Goal: Task Accomplishment & Management: Complete application form

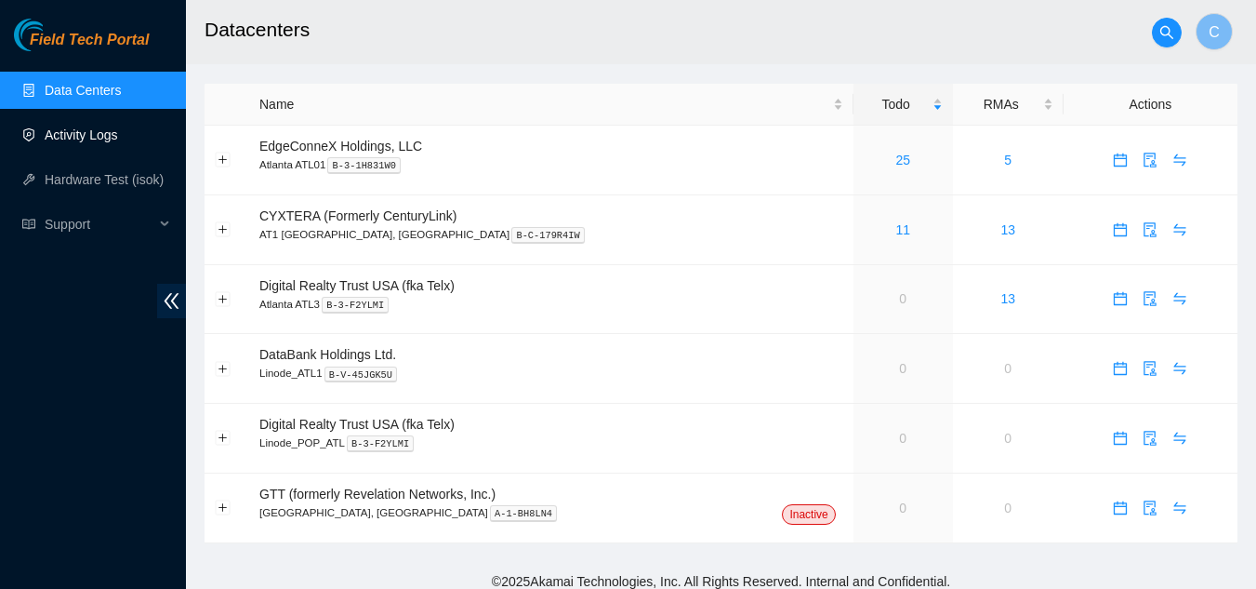
click at [111, 141] on link "Activity Logs" at bounding box center [81, 134] width 73 height 15
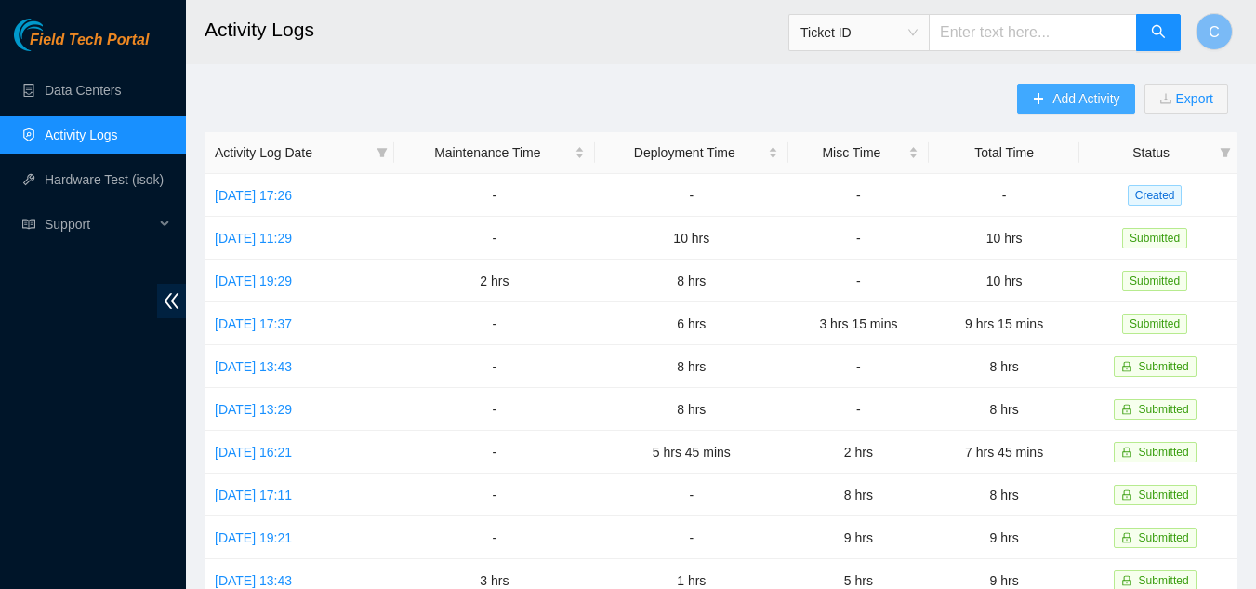
click at [1103, 93] on span "Add Activity" at bounding box center [1086, 98] width 67 height 20
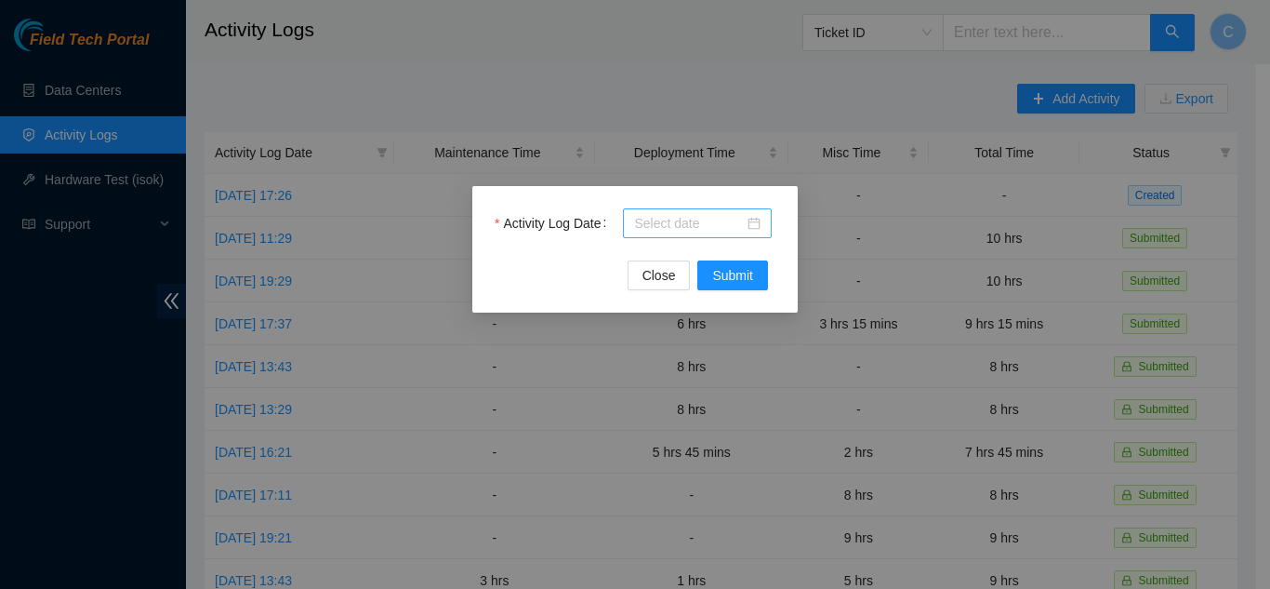
click at [665, 220] on input "Activity Log Date" at bounding box center [689, 223] width 110 height 20
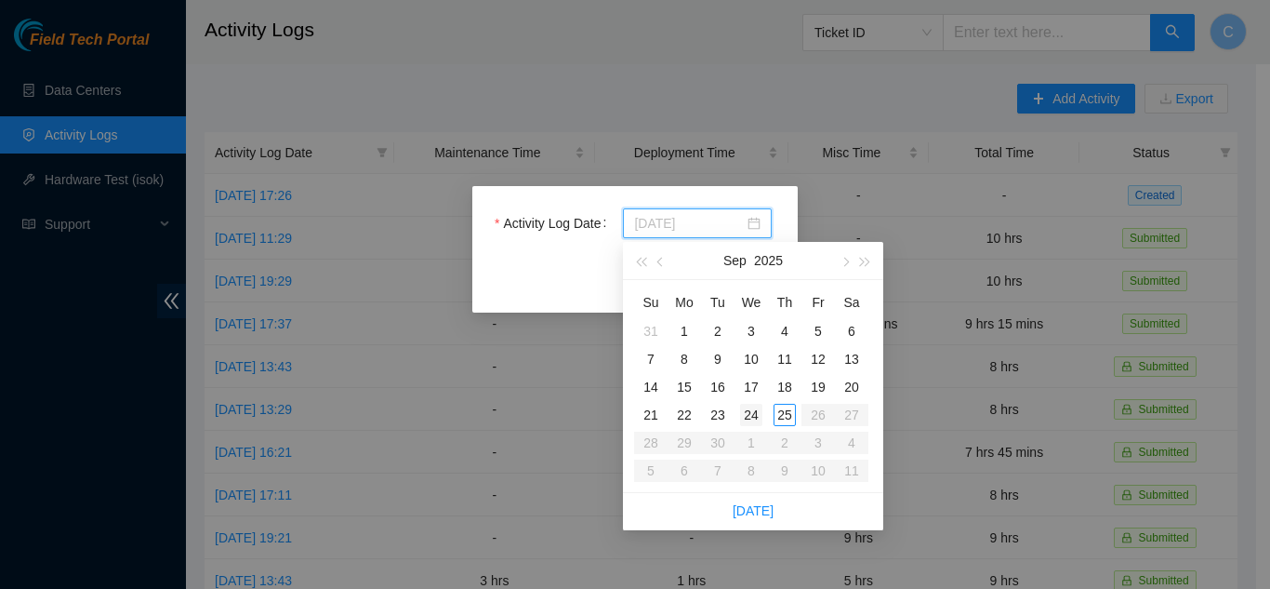
type input "[DATE]"
click at [755, 416] on div "24" at bounding box center [751, 415] width 22 height 22
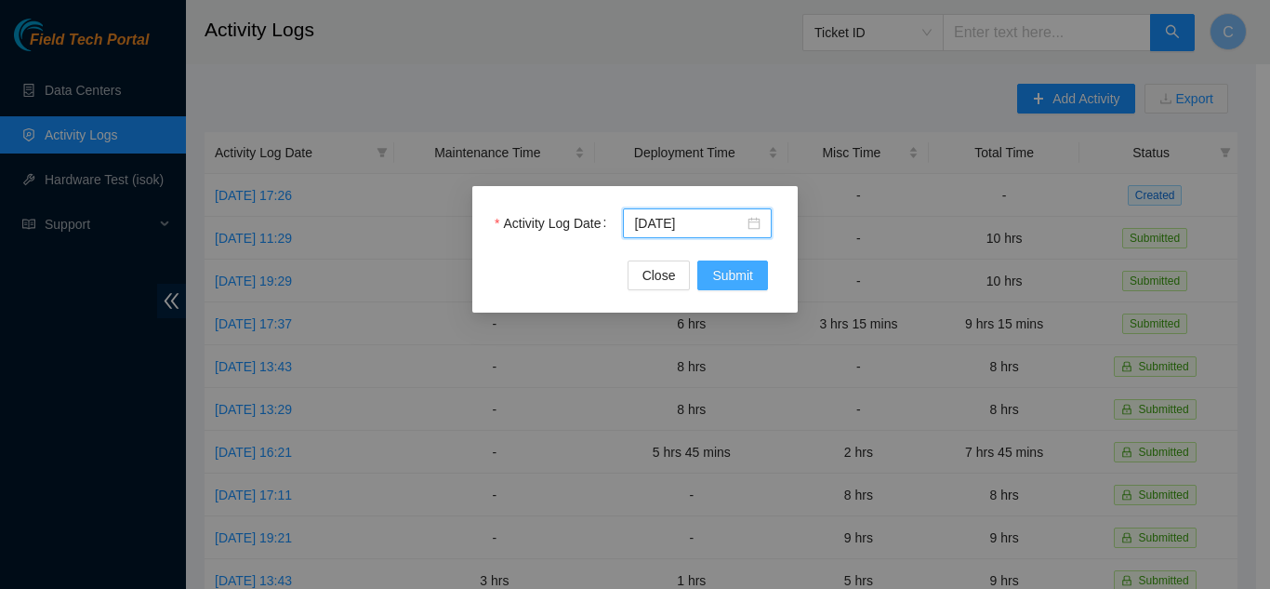
click at [759, 284] on button "Submit" at bounding box center [733, 275] width 71 height 30
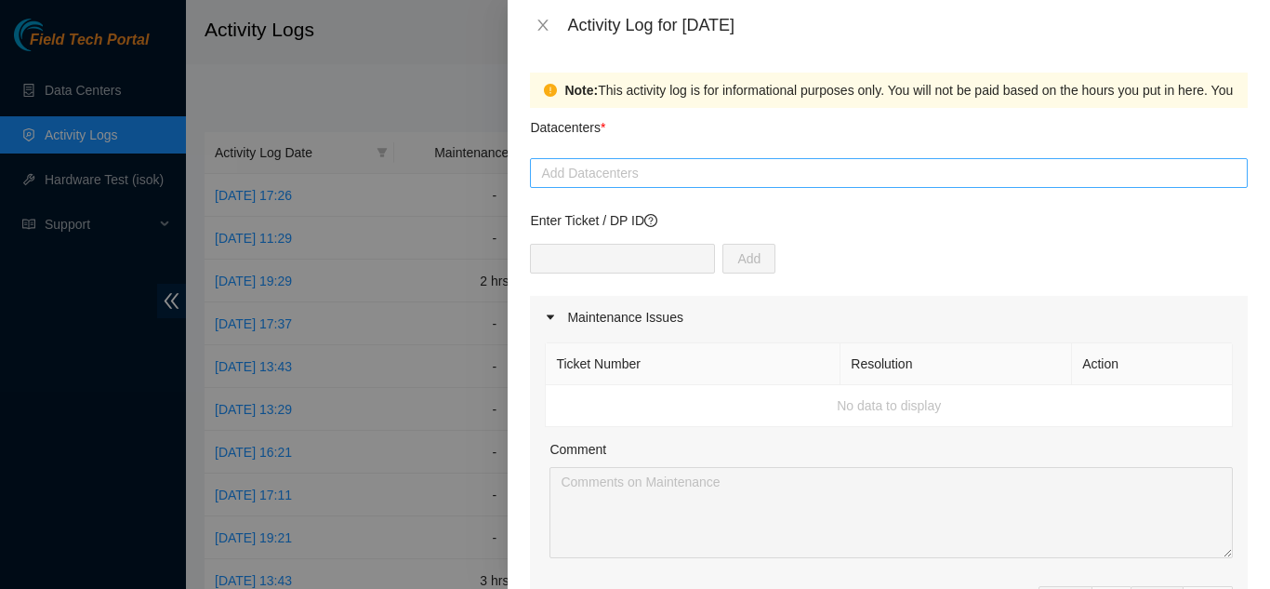
click at [682, 167] on div at bounding box center [889, 173] width 709 height 22
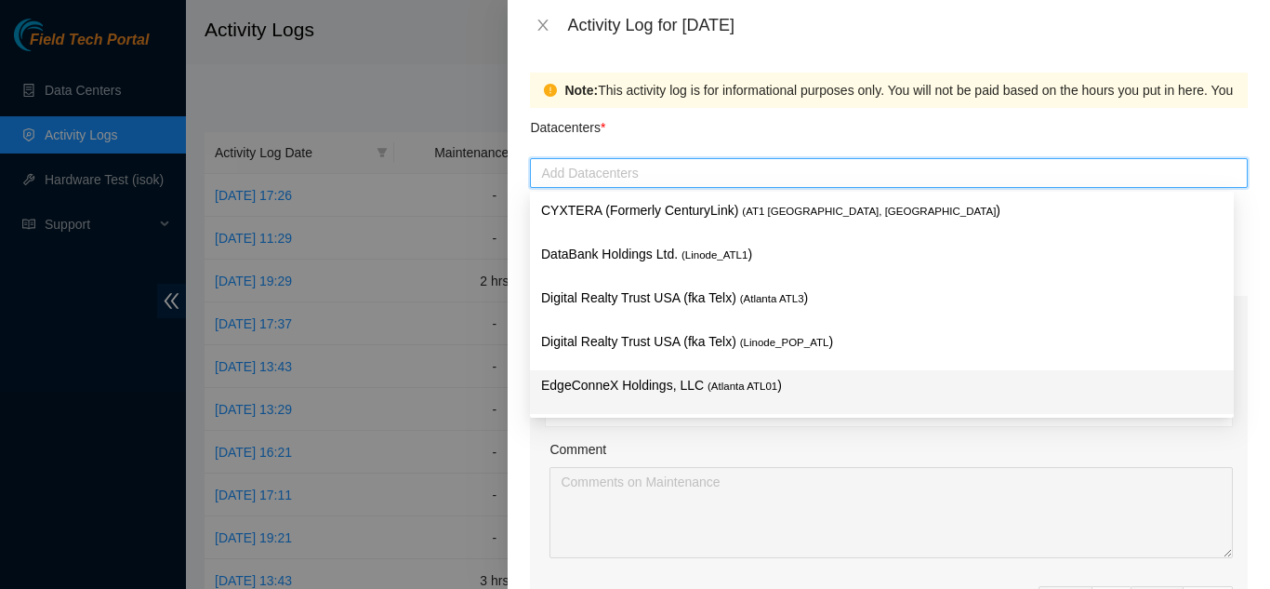
click at [588, 393] on p "EdgeConneX Holdings, LLC ( [GEOGRAPHIC_DATA] ATL01 )" at bounding box center [882, 385] width 682 height 21
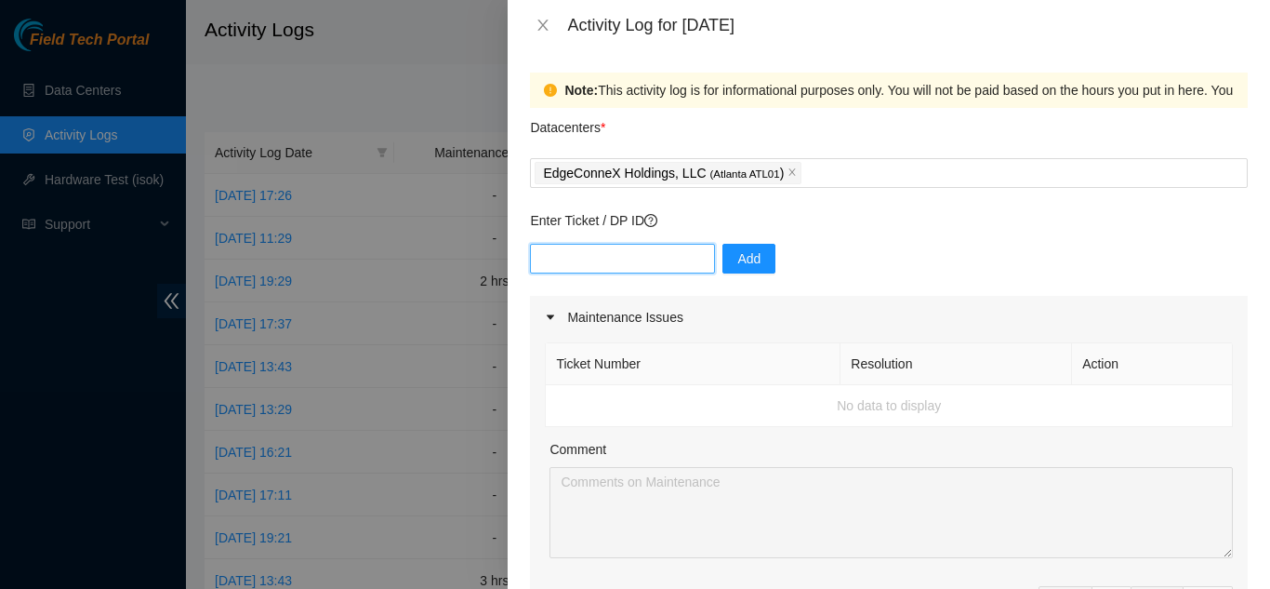
click at [637, 265] on input "text" at bounding box center [622, 259] width 185 height 30
type input "DP84369"
click at [740, 261] on span "Add" at bounding box center [749, 258] width 23 height 20
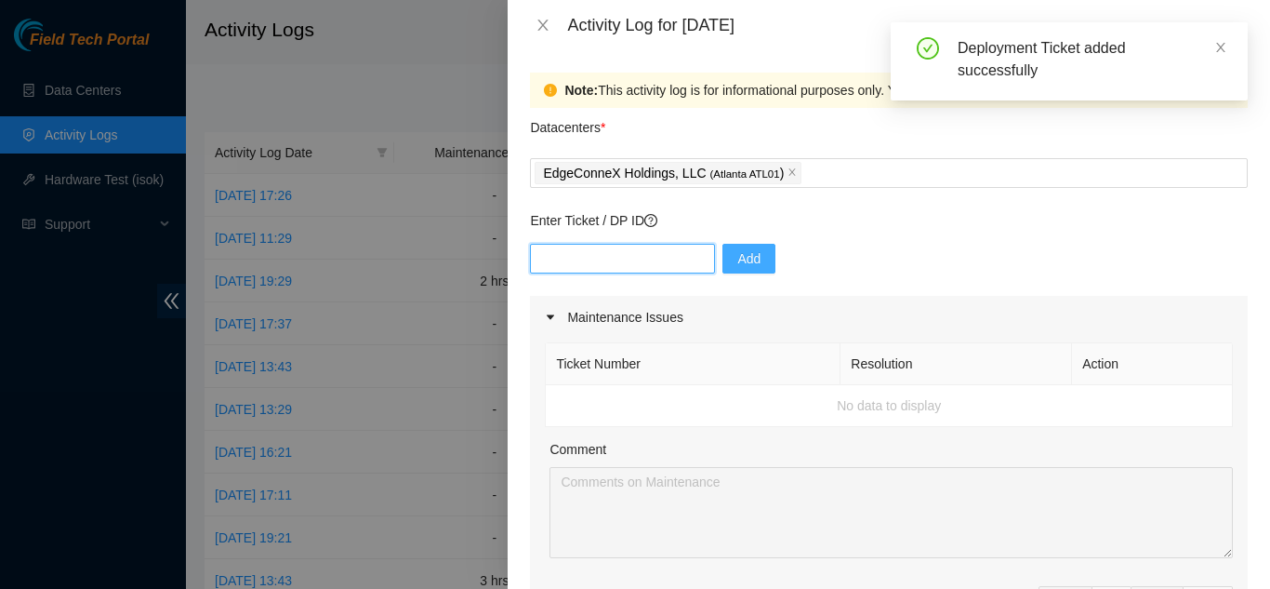
click at [605, 259] on input "text" at bounding box center [622, 259] width 185 height 30
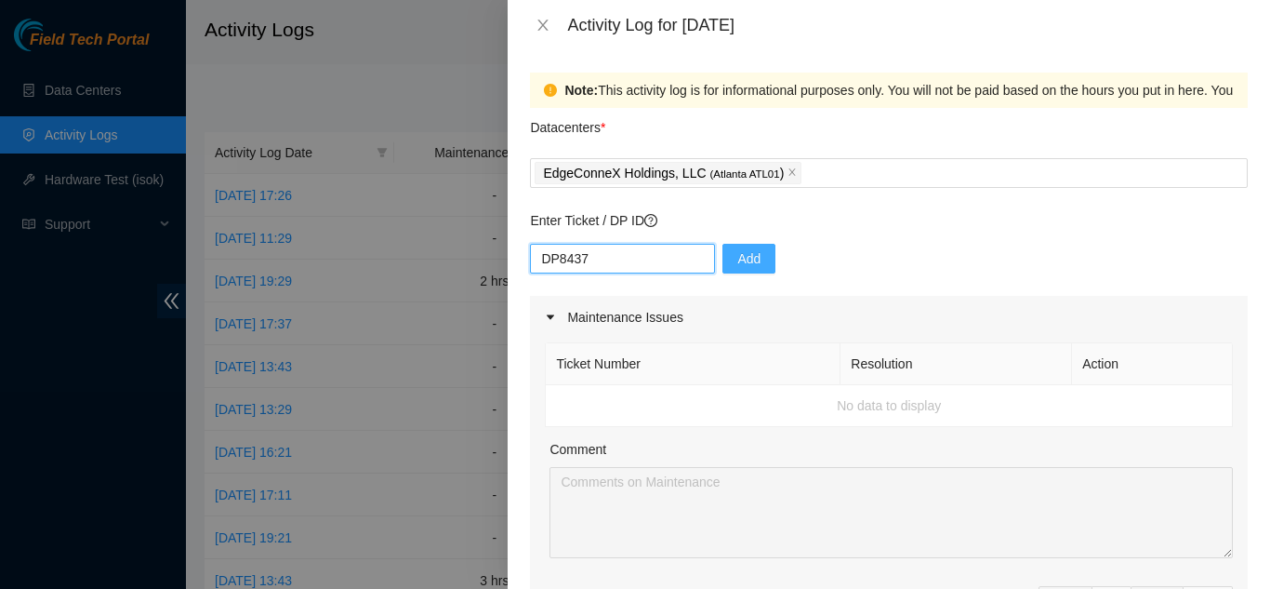
type input "DP84370"
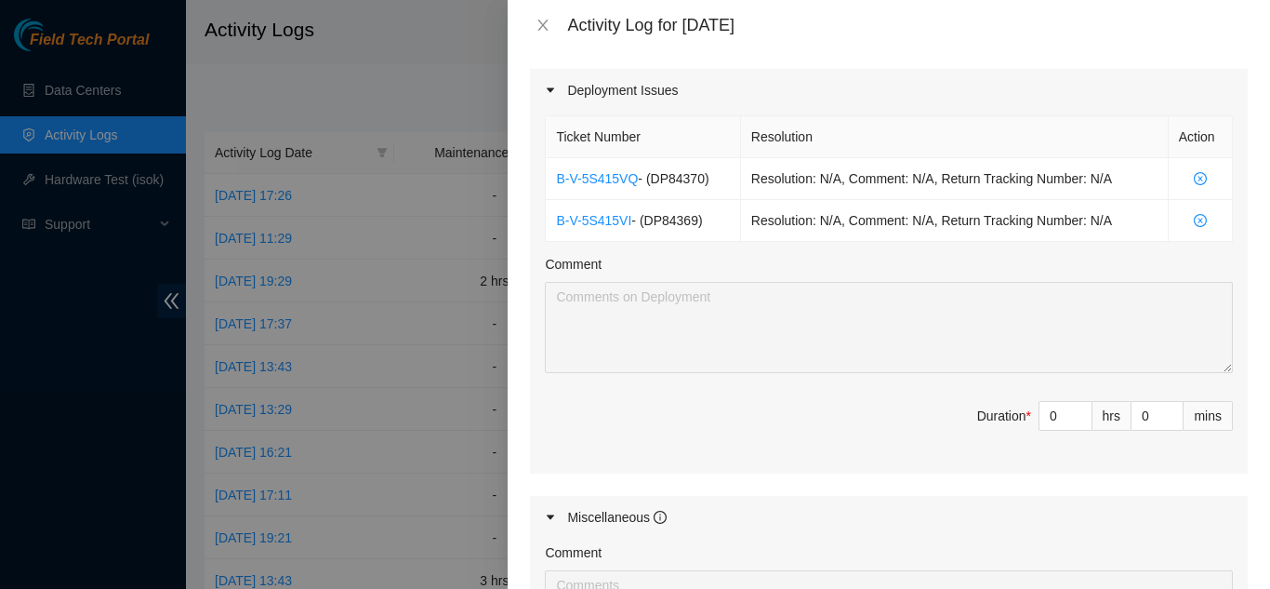
scroll to position [611, 0]
click at [1040, 414] on input "0" at bounding box center [1066, 417] width 52 height 28
type input "10"
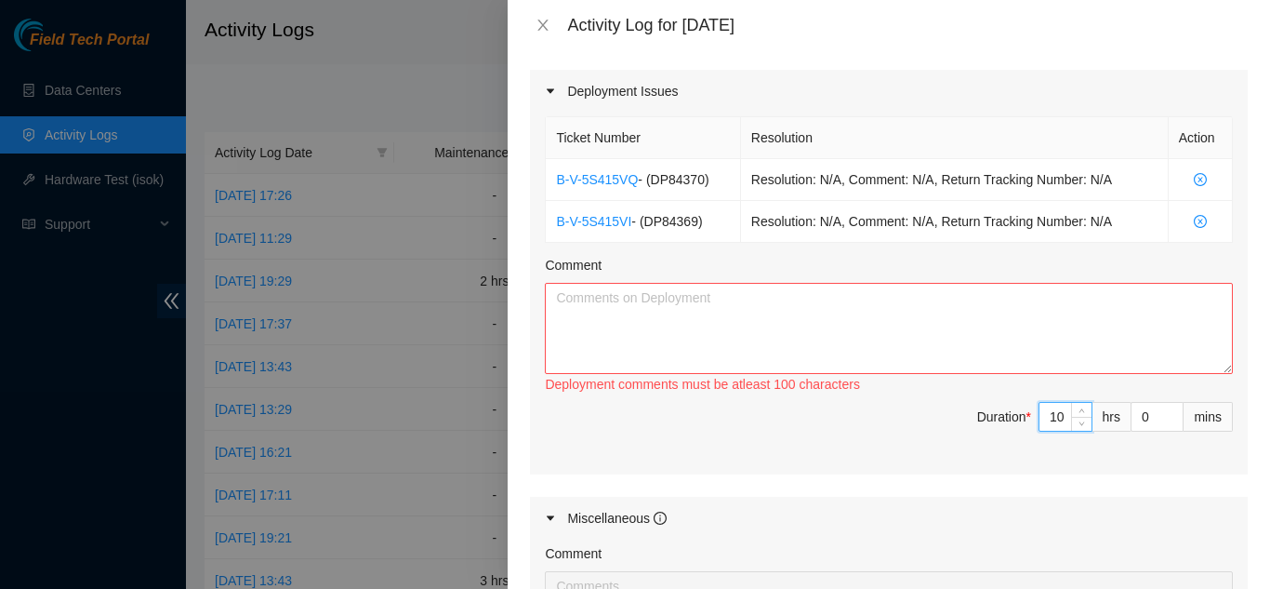
type input "0"
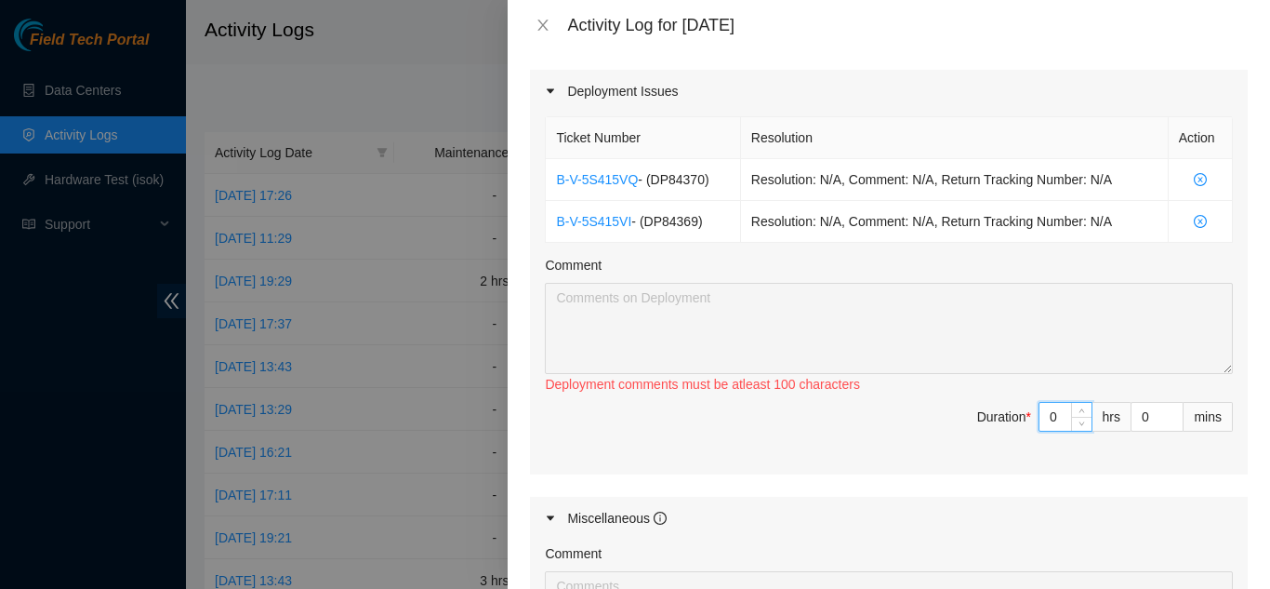
type input "0"
type input "8"
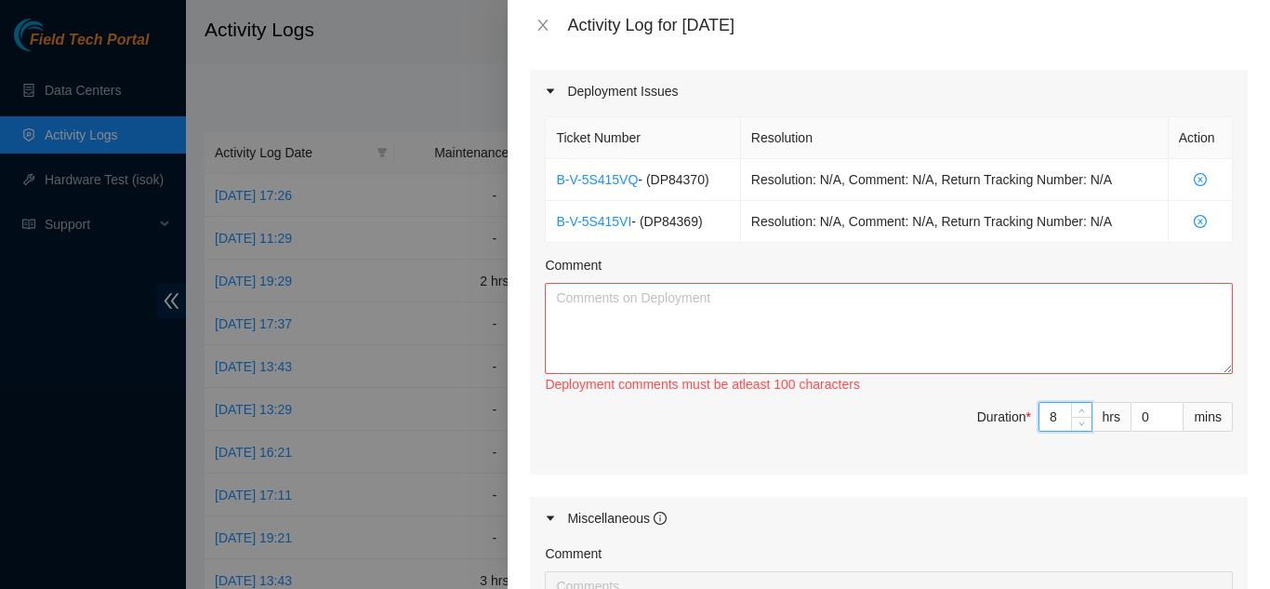
type input "8"
click at [966, 350] on textarea "Comment" at bounding box center [889, 328] width 688 height 91
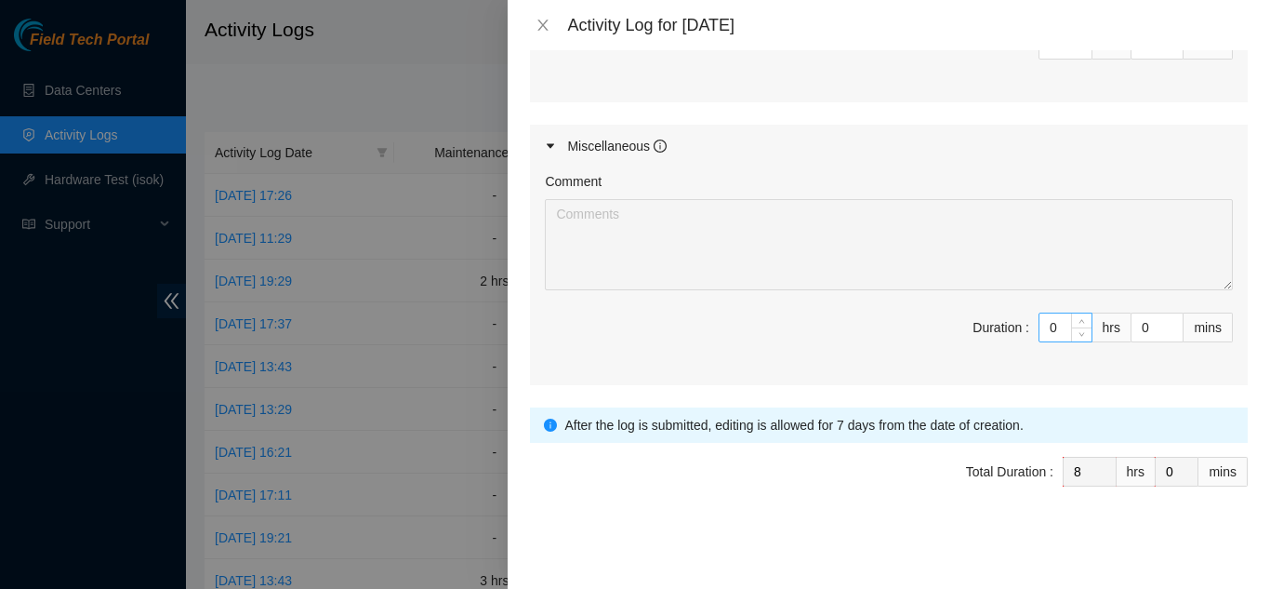
click at [1048, 322] on input "0" at bounding box center [1066, 327] width 52 height 28
type input "02"
type input "10"
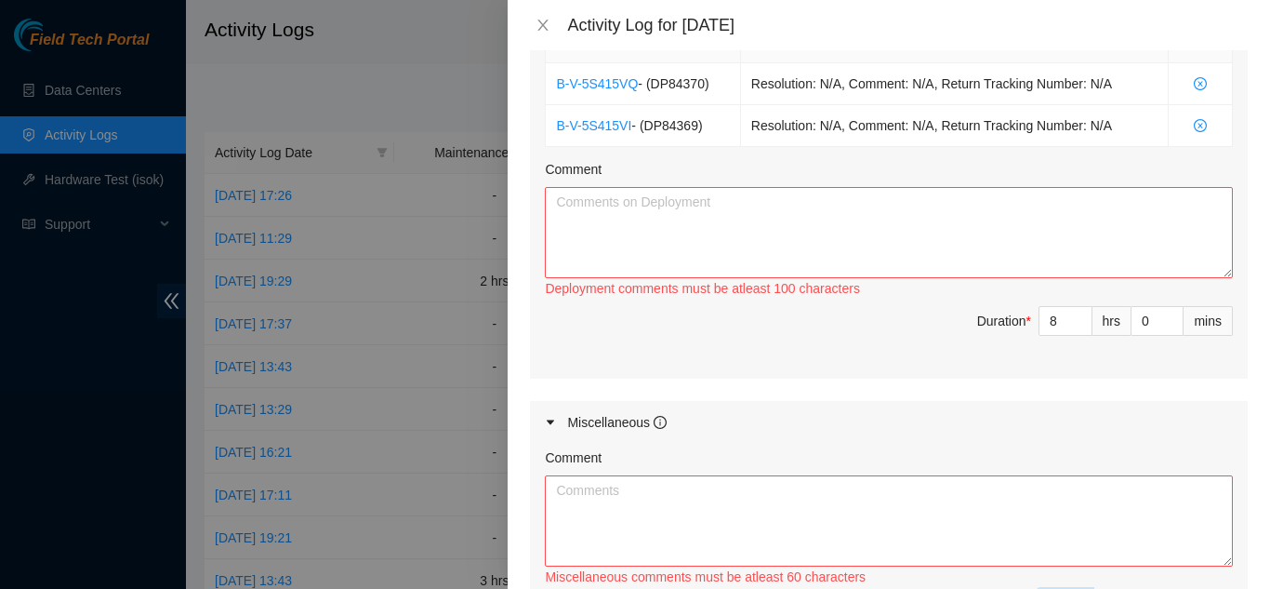
scroll to position [518, 0]
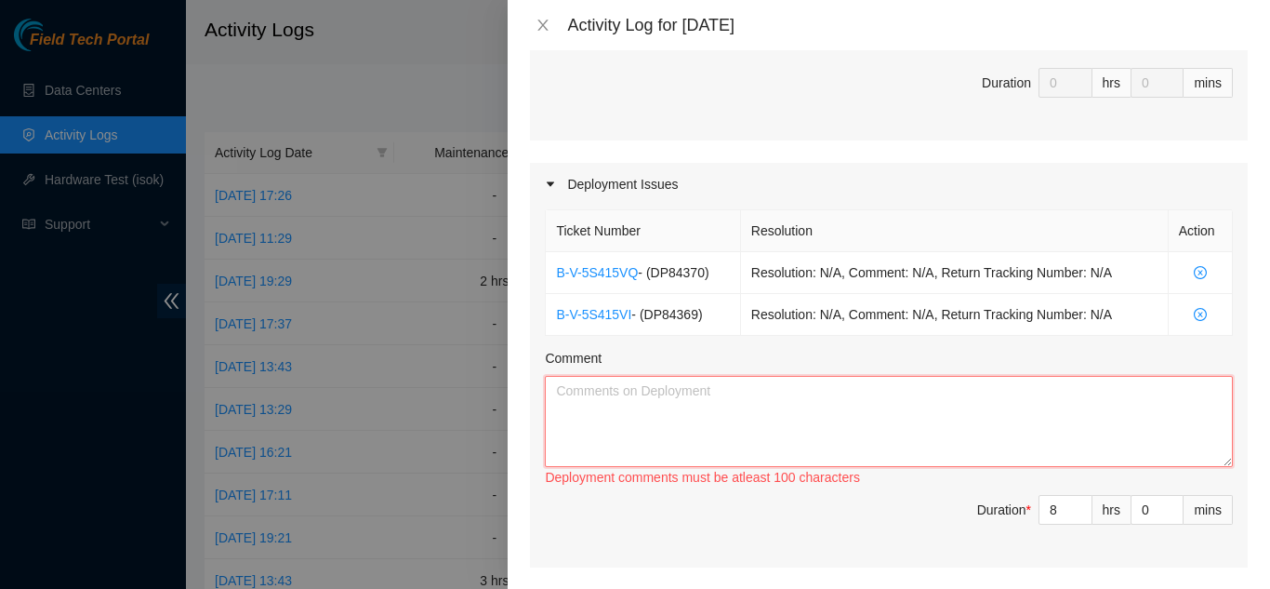
click at [780, 440] on textarea "Comment" at bounding box center [889, 421] width 688 height 91
type input "2"
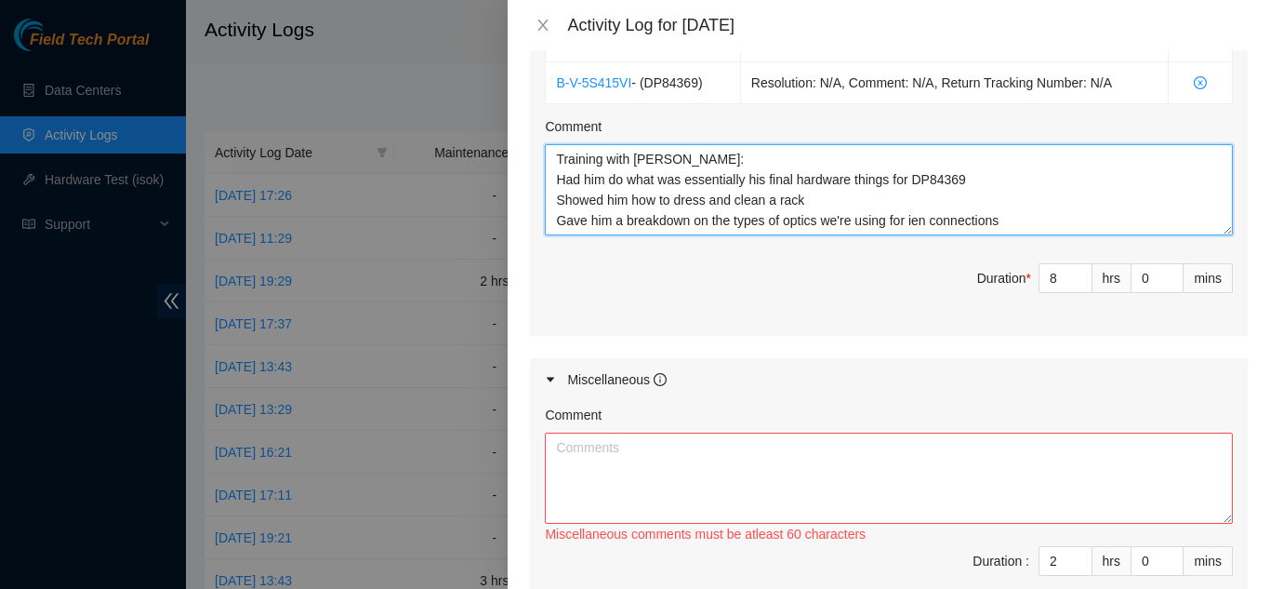
scroll to position [983, 0]
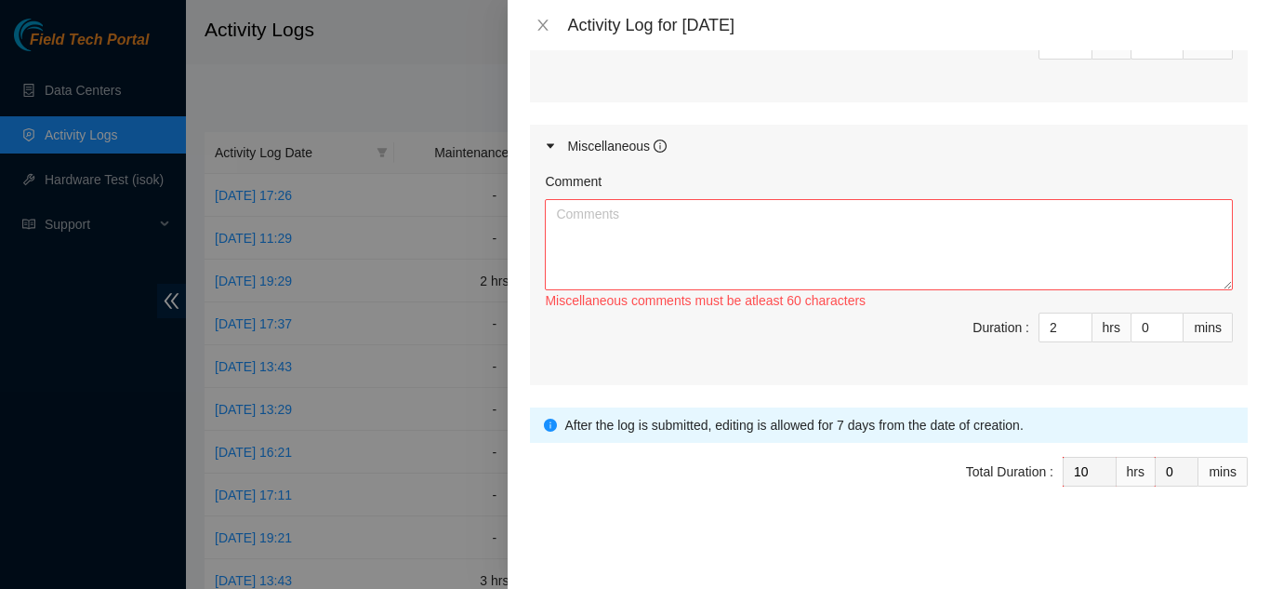
type textarea "Training with [PERSON_NAME]: Had him do what was essentially his final hardware…"
click at [613, 233] on textarea "Comment" at bounding box center [889, 244] width 688 height 91
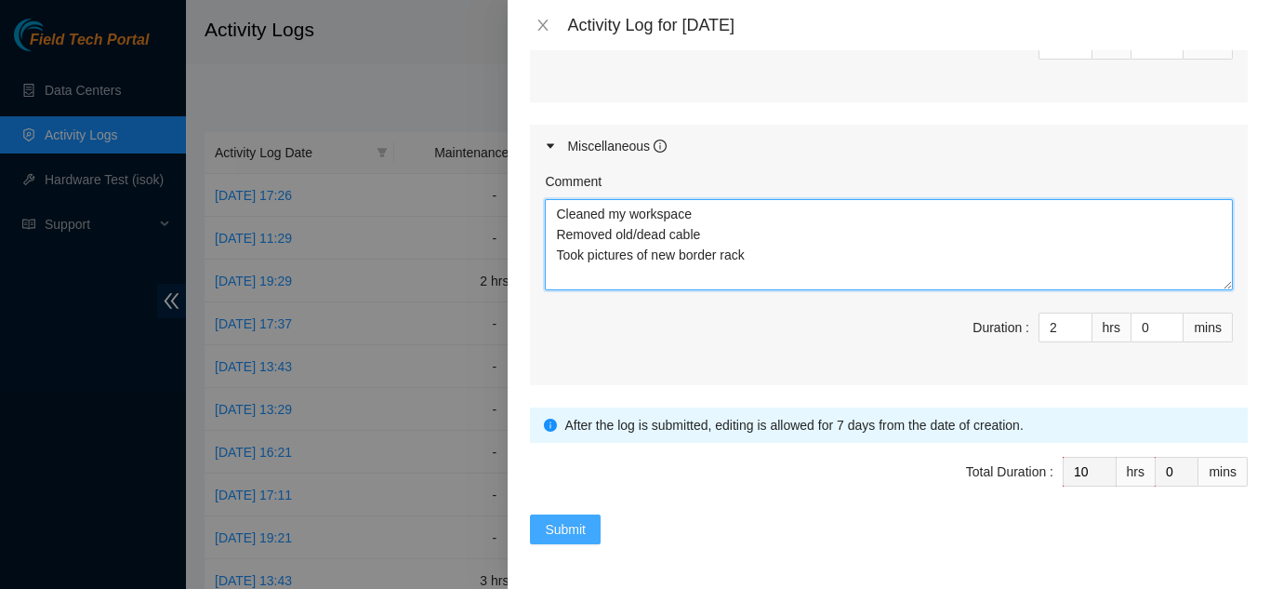
type textarea "Cleaned my workspace Removed old/dead cable Took pictures of new border rack"
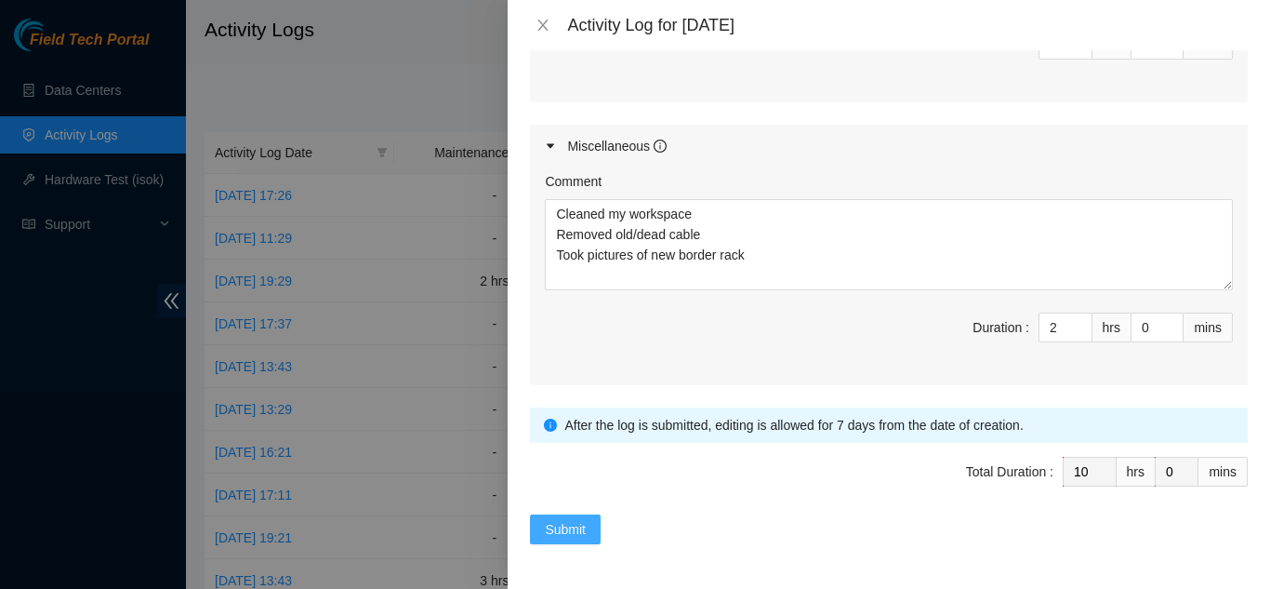
click at [586, 539] on button "Submit" at bounding box center [565, 529] width 71 height 30
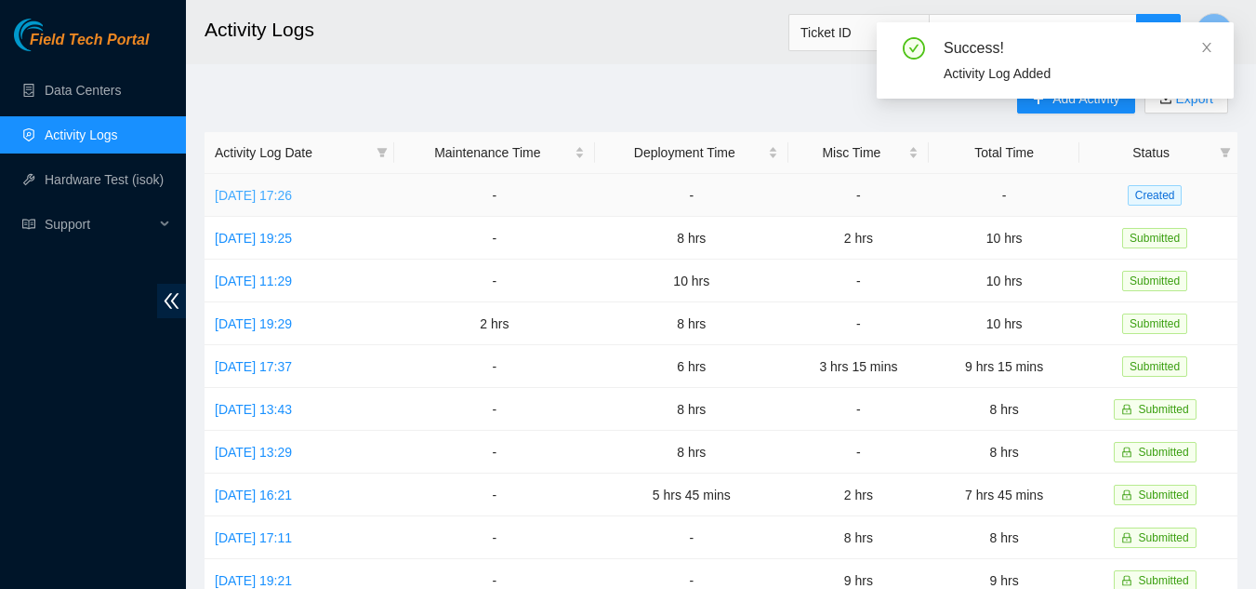
click at [246, 188] on link "[DATE] 17:26" at bounding box center [253, 195] width 77 height 15
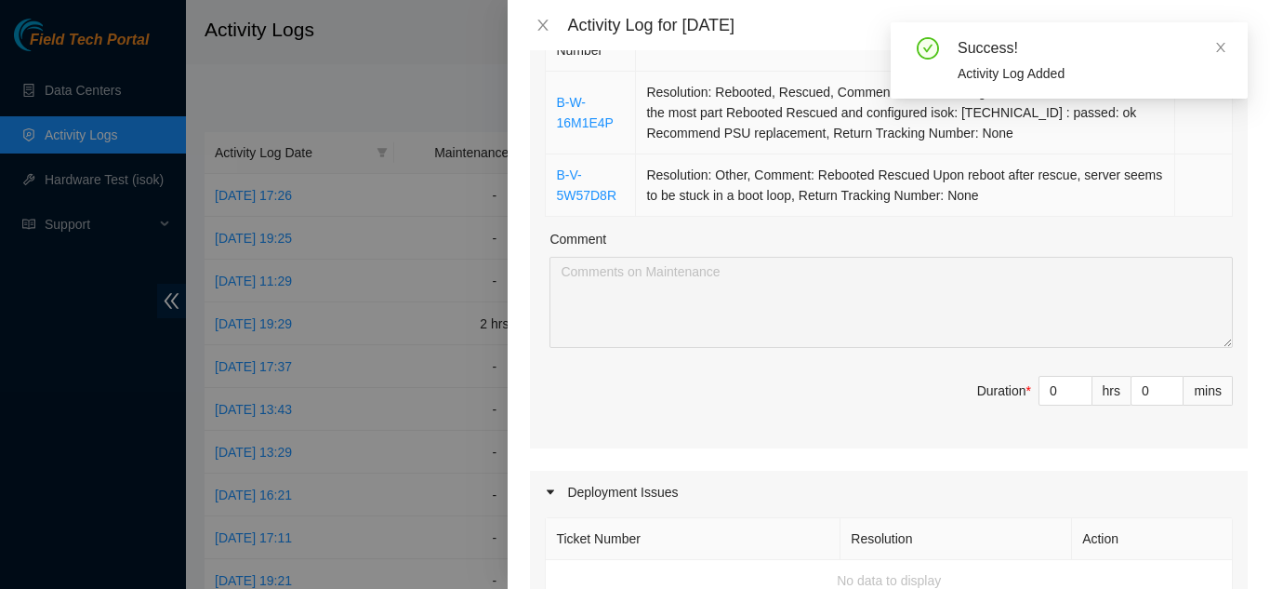
scroll to position [186, 0]
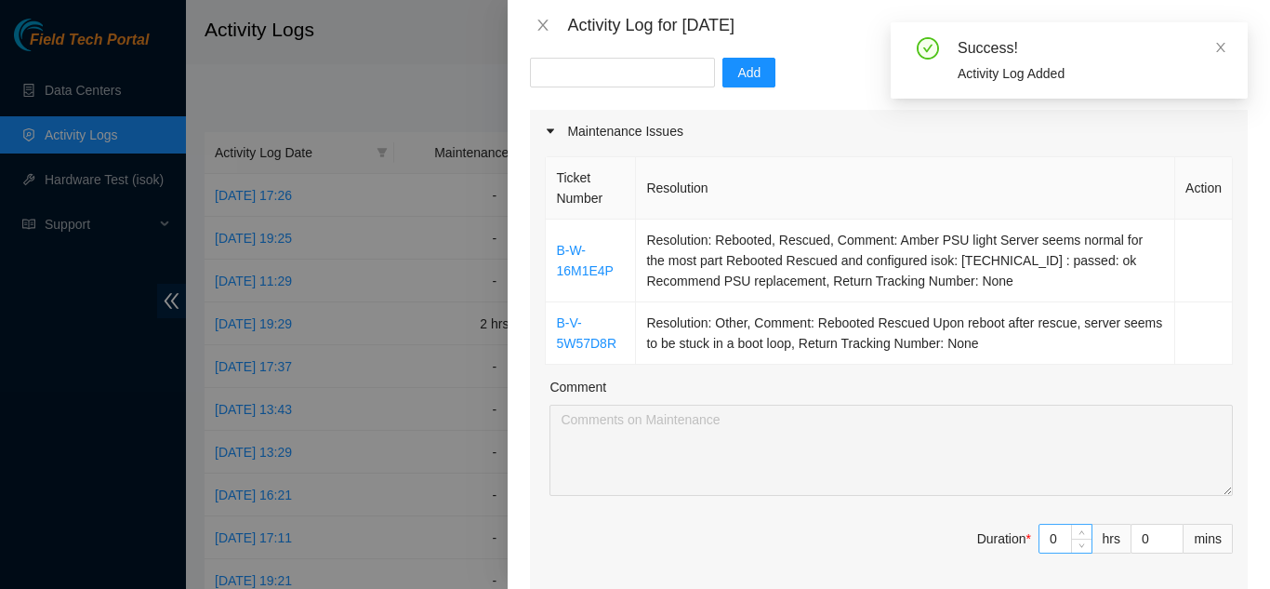
click at [1054, 538] on input "0" at bounding box center [1066, 539] width 52 height 28
type input "03"
type input "3"
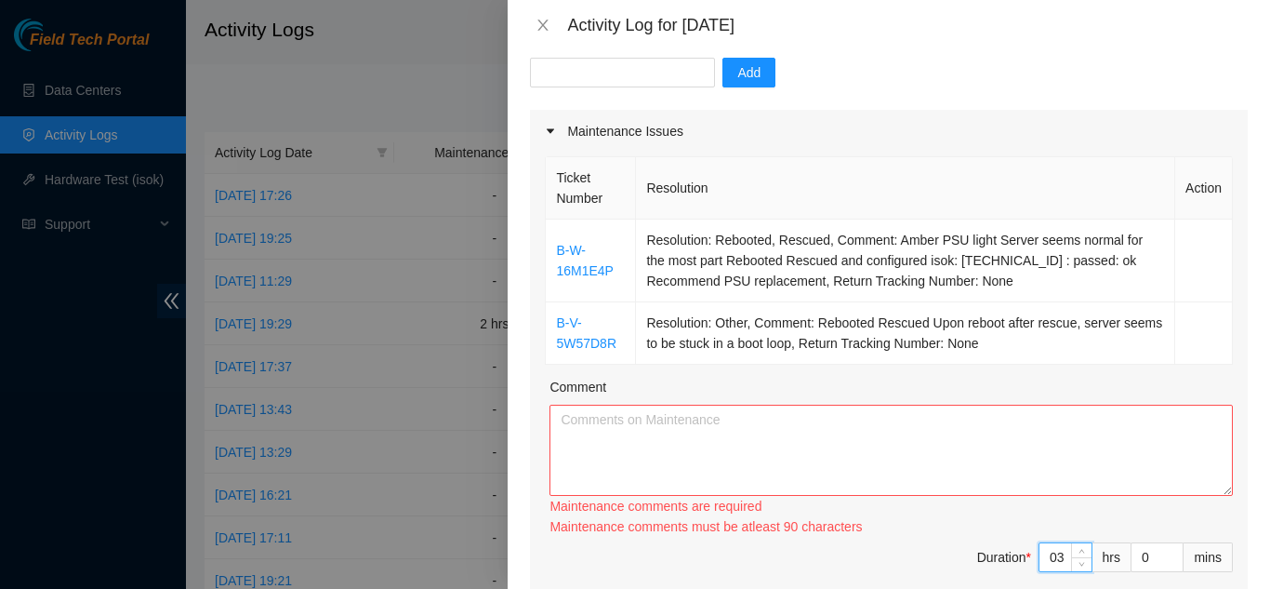
type input "3"
click at [541, 253] on div "Ticket Number Resolution Action B-W-16M1E4P Resolution: Rebooted, Rescued, Comm…" at bounding box center [889, 384] width 718 height 462
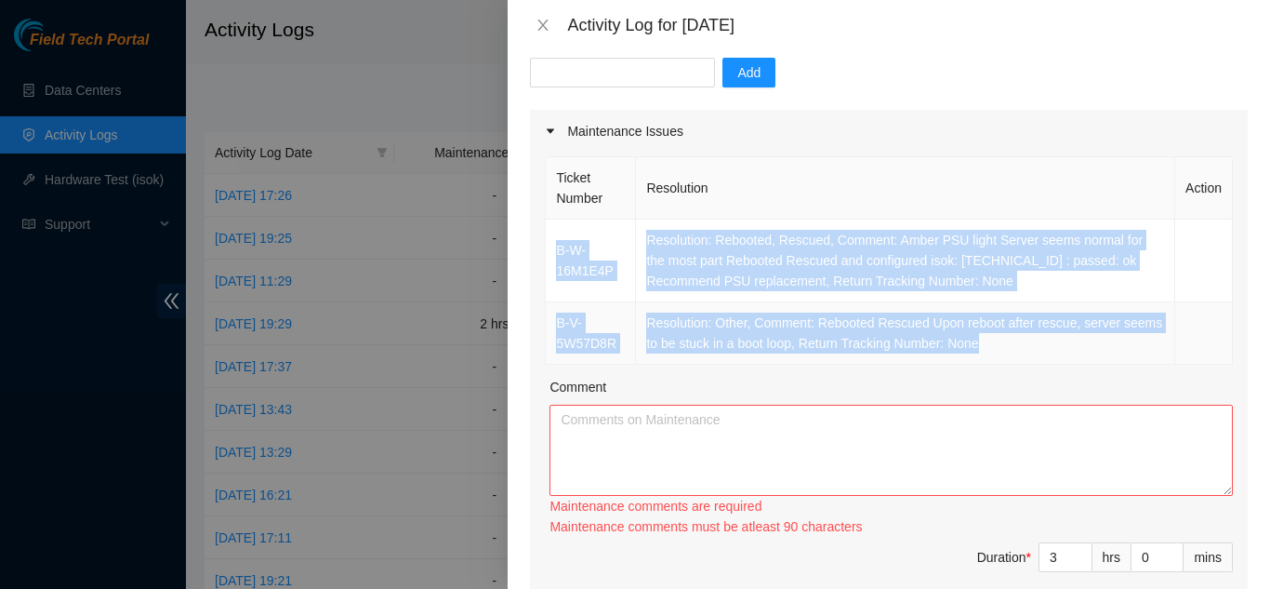
drag, startPoint x: 549, startPoint y: 251, endPoint x: 1032, endPoint y: 363, distance: 496.3
click at [1032, 363] on tbody "B-W-16M1E4P Resolution: Rebooted, Rescued, Comment: Amber PSU light Server seem…" at bounding box center [889, 291] width 687 height 145
copy tbody "B-W-16M1E4P Resolution: Rebooted, Rescued, Comment: Amber PSU light Server seem…"
click at [896, 467] on textarea "Comment" at bounding box center [892, 450] width 684 height 91
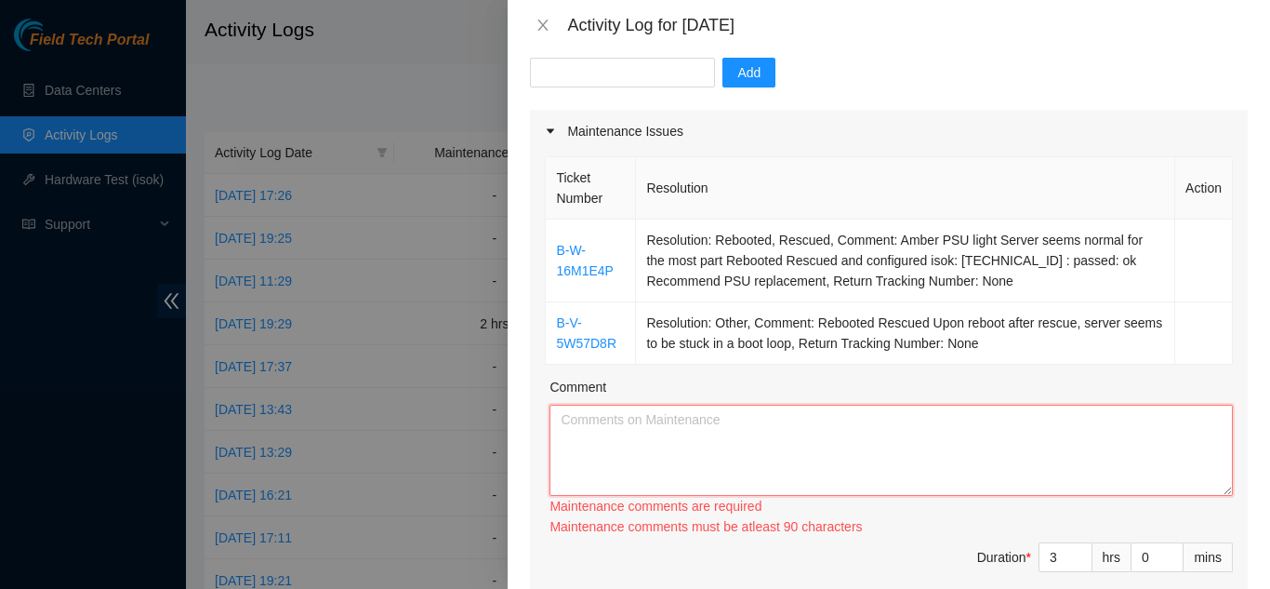
paste textarea "B-W-16M1E4P Resolution: Rebooted, Rescued, Comment: Amber PSU light Server seem…"
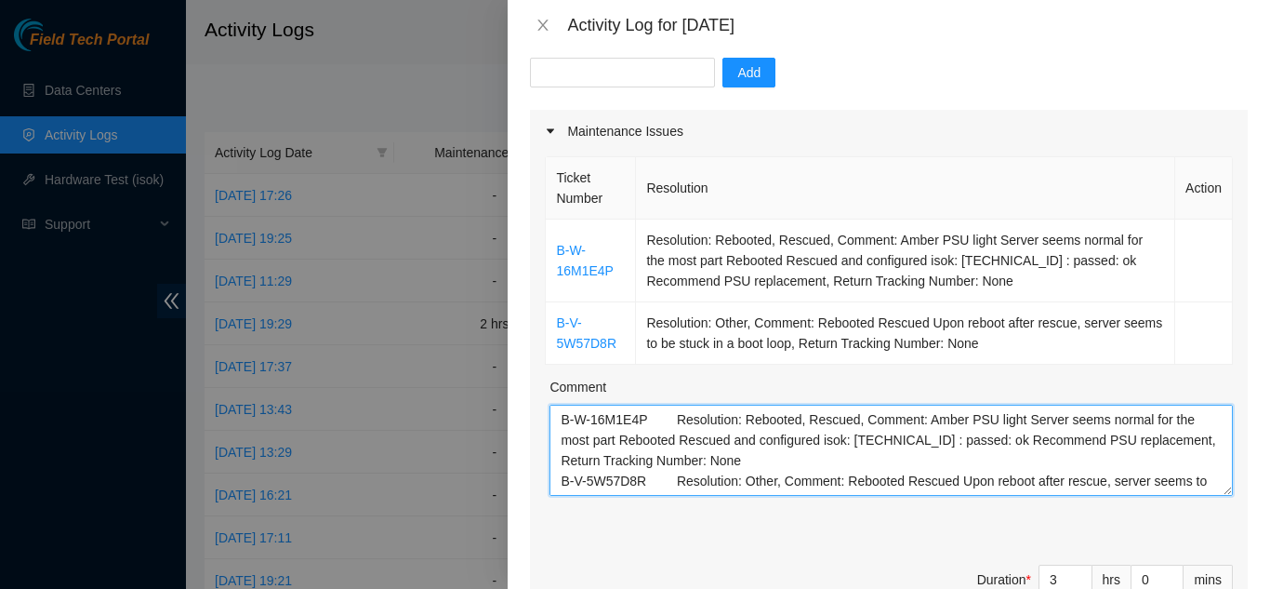
scroll to position [15, 0]
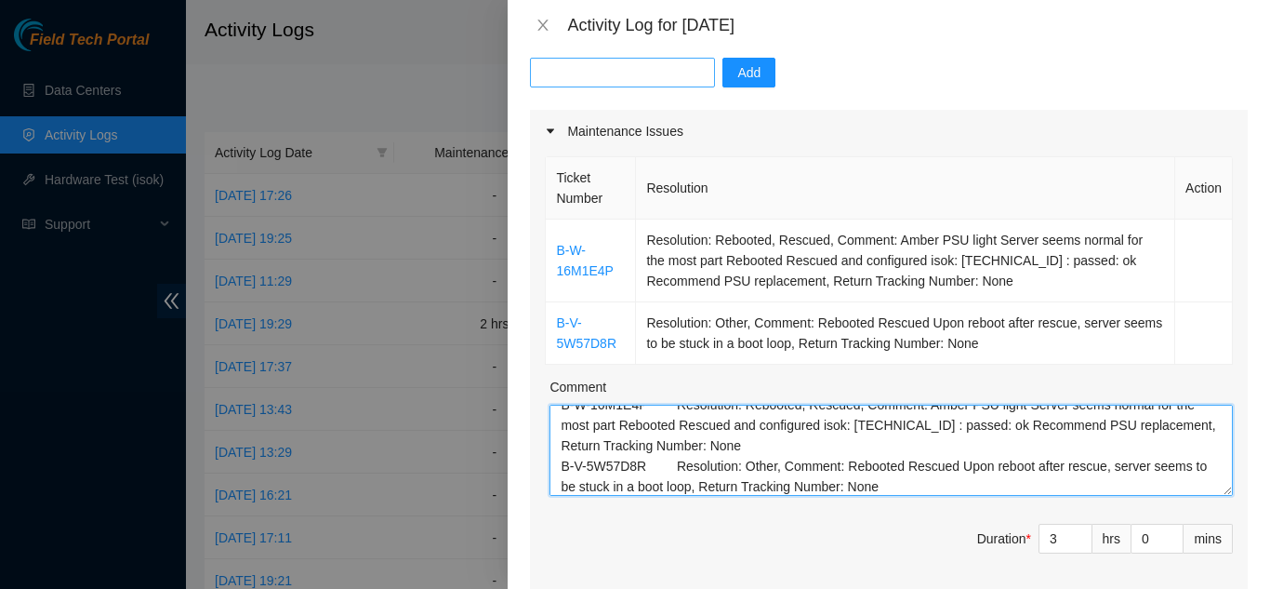
type textarea "B-W-16M1E4P Resolution: Rebooted, Rescued, Comment: Amber PSU light Server seem…"
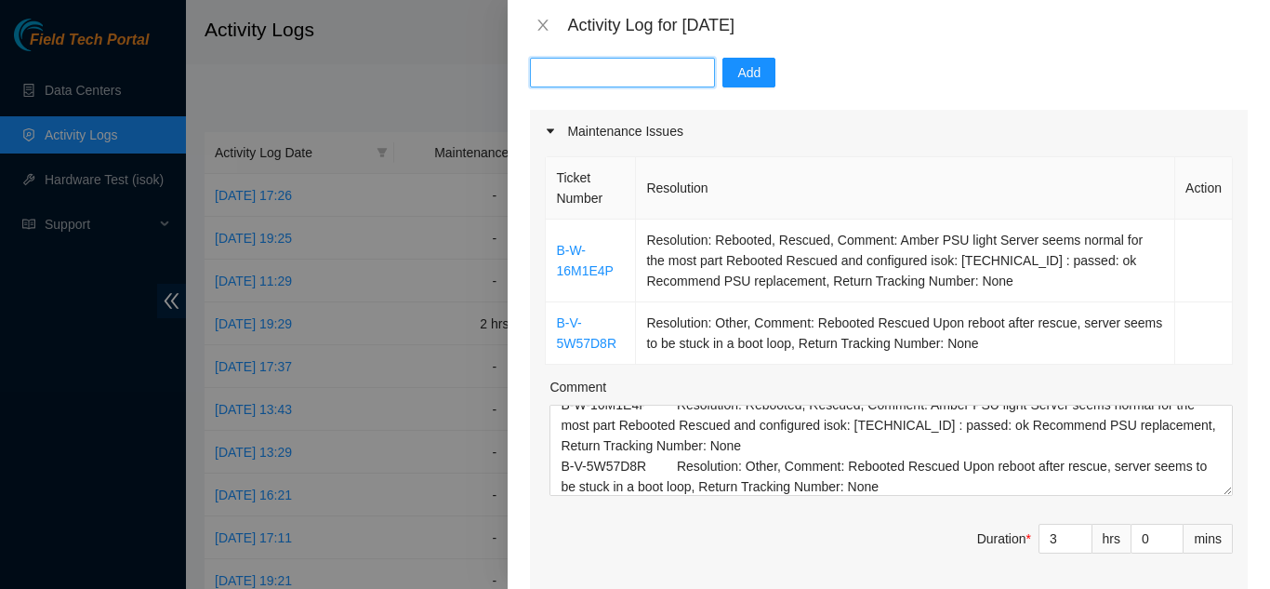
click at [596, 68] on input "text" at bounding box center [622, 73] width 185 height 30
type input "DP84369"
click at [746, 73] on span "Add" at bounding box center [749, 72] width 23 height 20
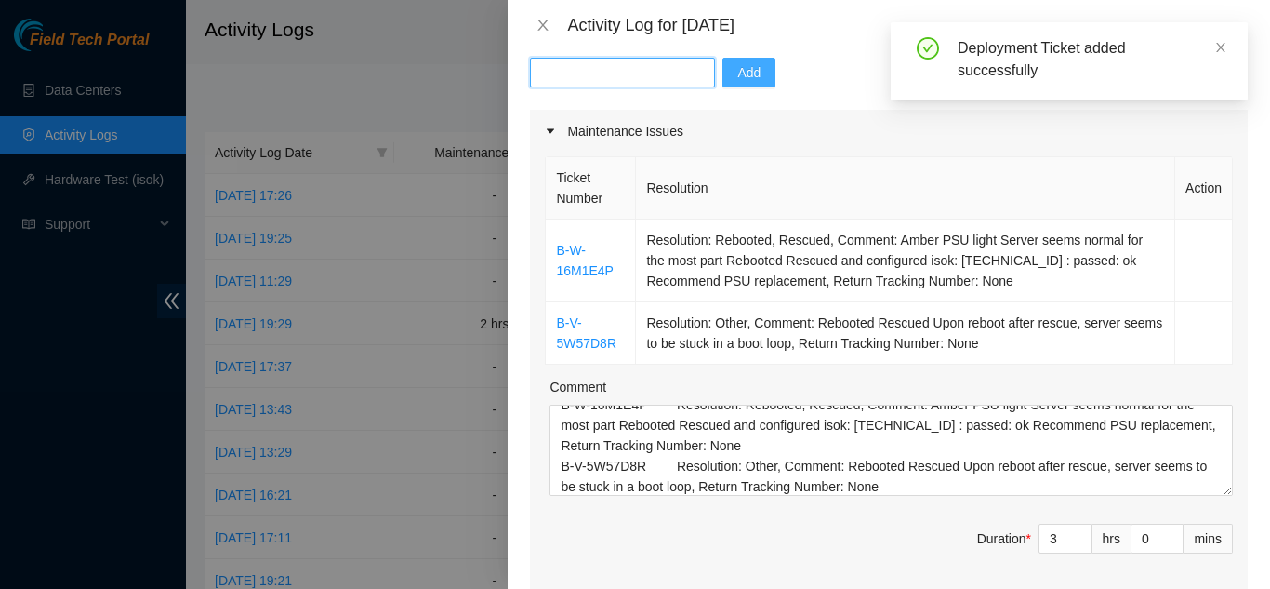
click at [609, 73] on input "text" at bounding box center [622, 73] width 185 height 30
type input "DP84370"
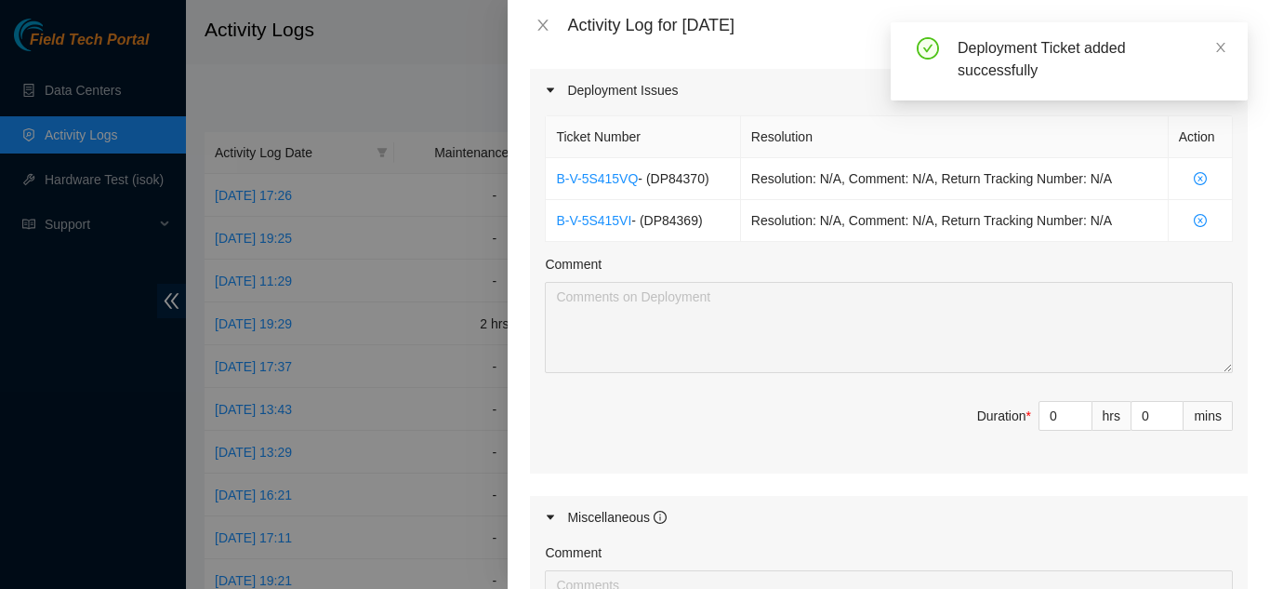
scroll to position [735, 0]
click at [1048, 416] on input "0" at bounding box center [1066, 417] width 52 height 28
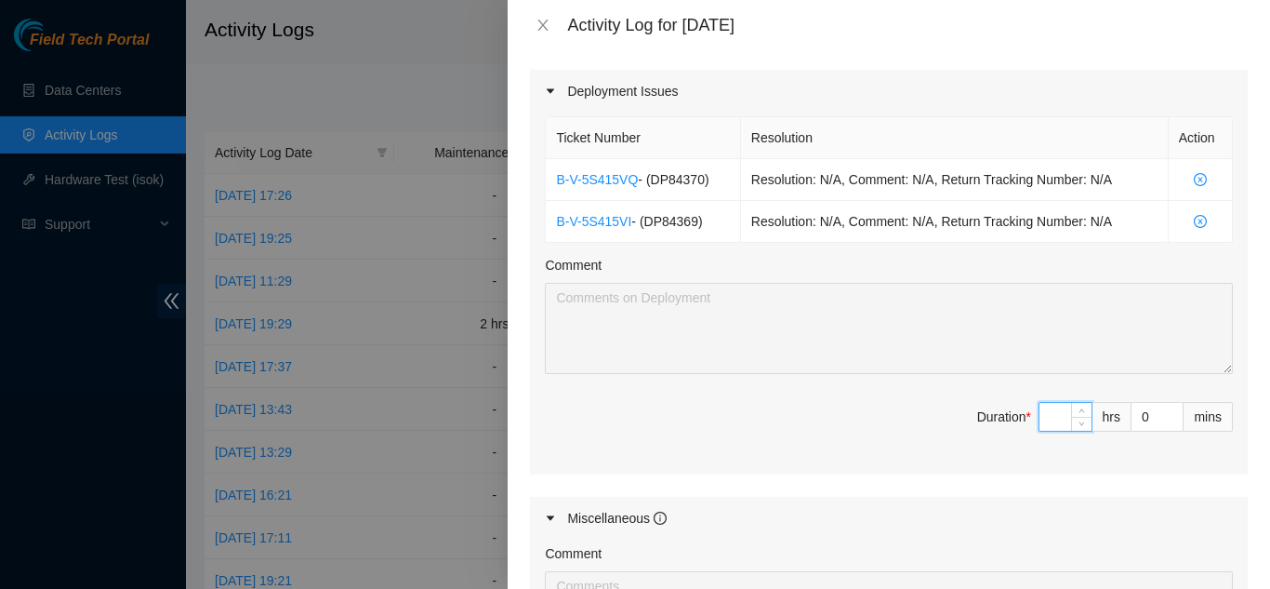
type input "5"
type input "8"
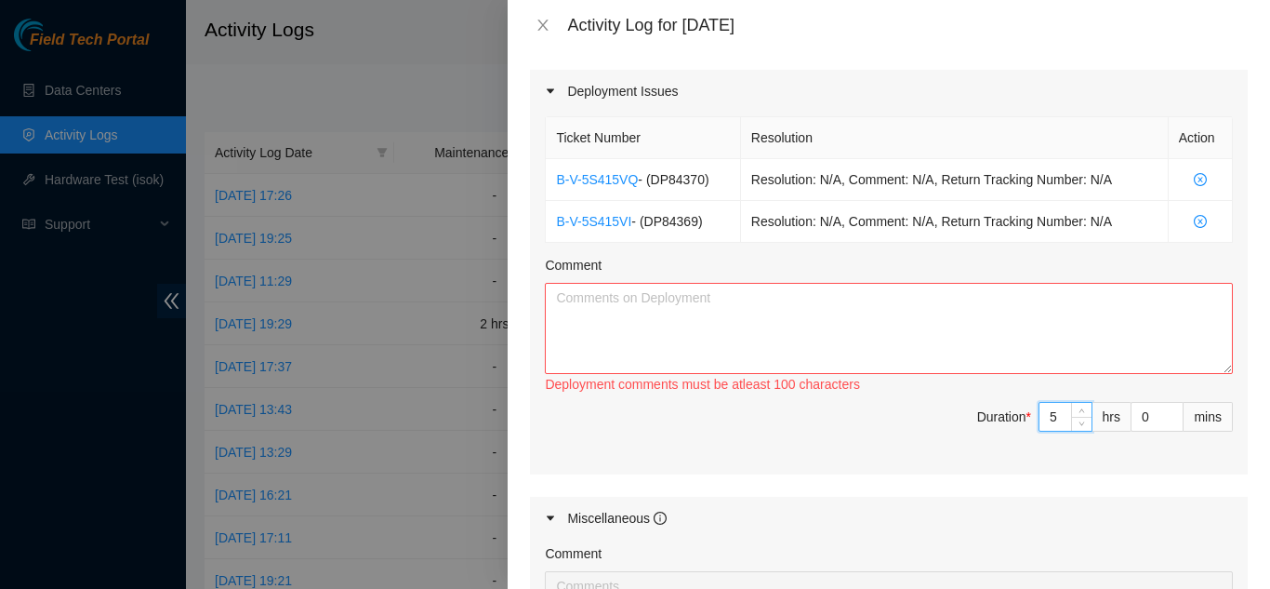
type input "5"
click at [1077, 328] on textarea "Comment" at bounding box center [889, 328] width 688 height 91
drag, startPoint x: 723, startPoint y: 326, endPoint x: 552, endPoint y: 318, distance: 170.4
click at [552, 318] on textarea "Training with [PERSON_NAME]: Had him do his final ha" at bounding box center [889, 328] width 688 height 91
paste textarea "what was essentially his final hardware things for DP84369 Showed him how to dr…"
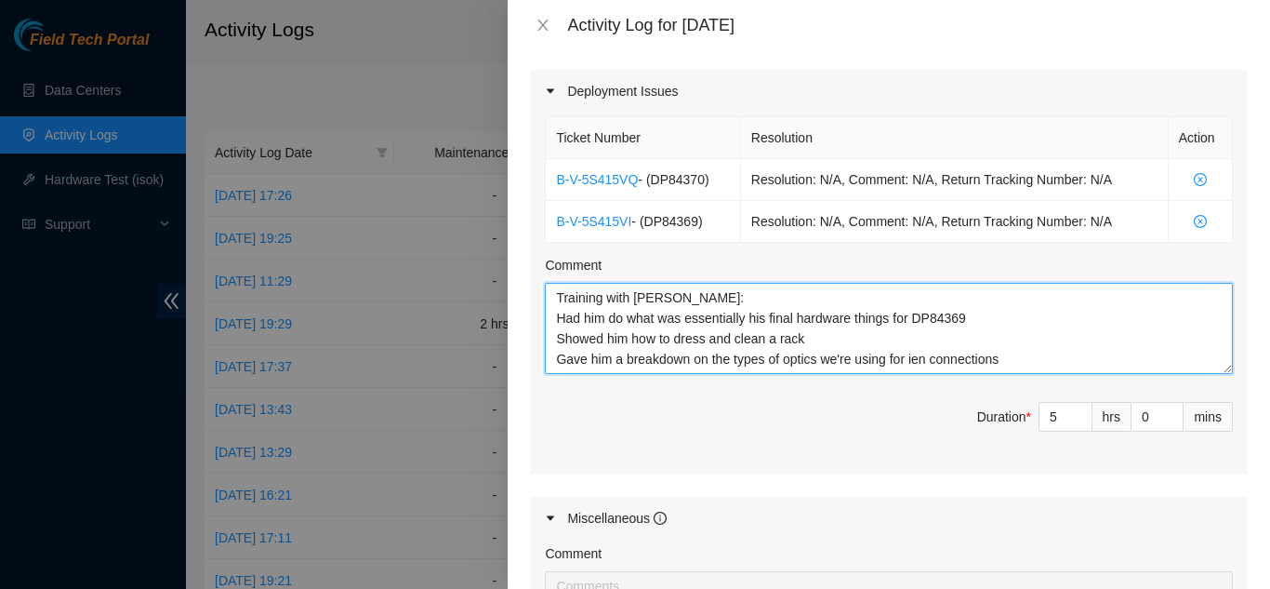
click at [964, 319] on textarea "Training with [PERSON_NAME]: Had him do what was essentially his final hardware…" at bounding box center [889, 328] width 688 height 91
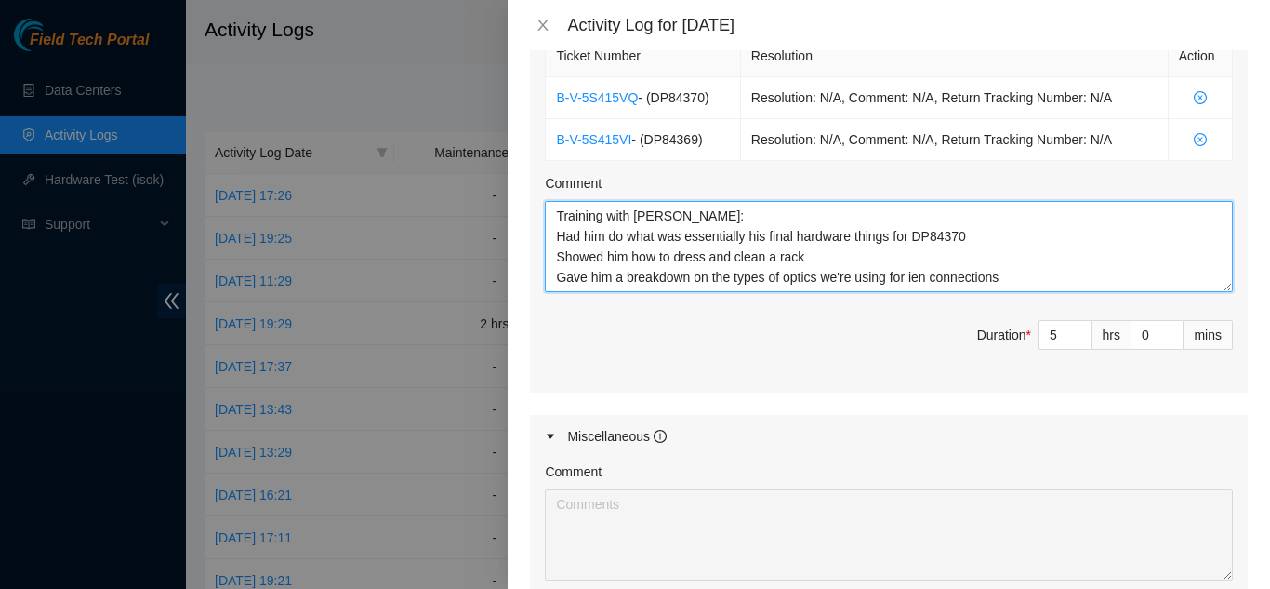
scroll to position [828, 0]
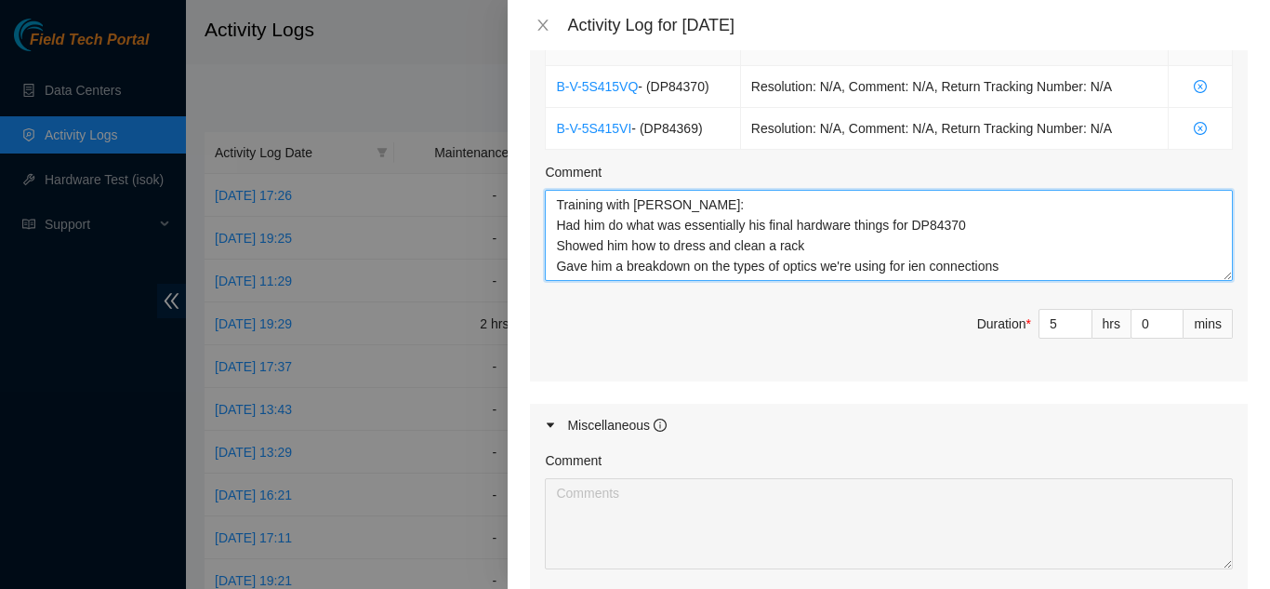
click at [1007, 268] on textarea "Training with [PERSON_NAME]: Had him do what was essentially his final hardware…" at bounding box center [889, 235] width 688 height 91
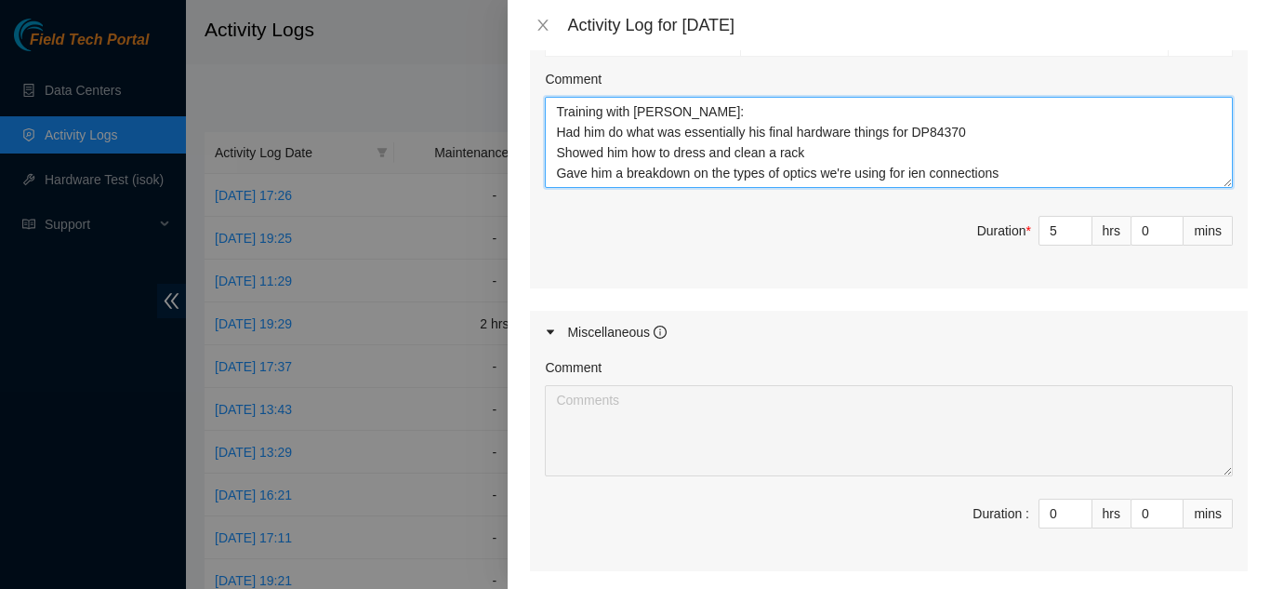
scroll to position [15, 0]
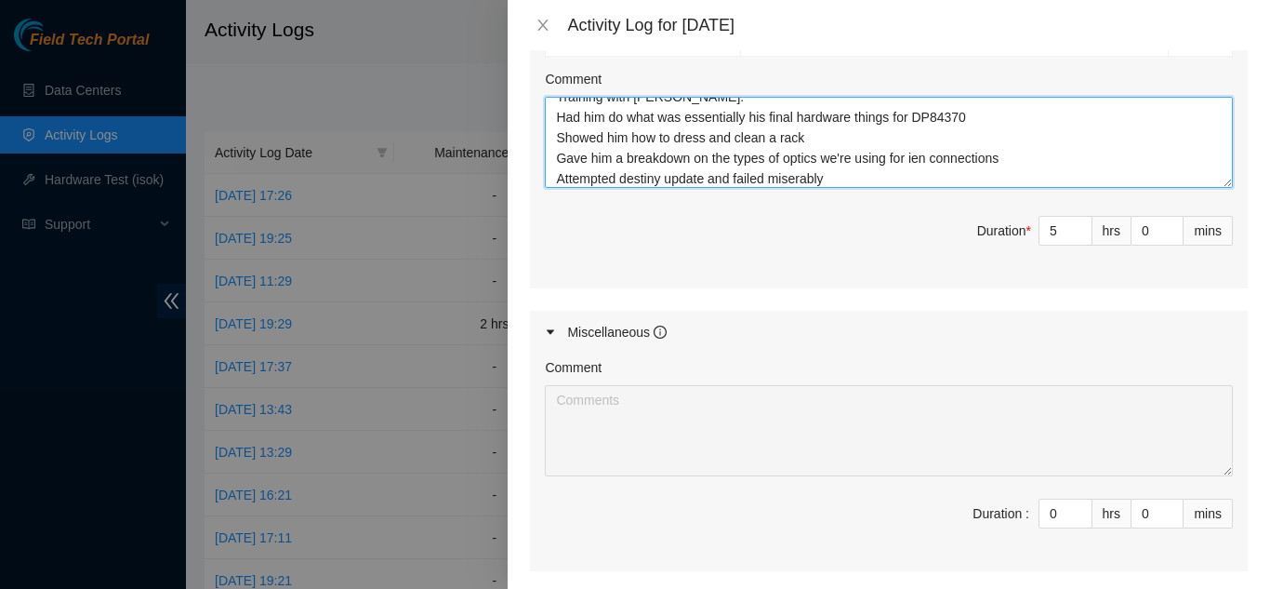
type textarea "Training with [PERSON_NAME]: Had him do what was essentially his final hardware…"
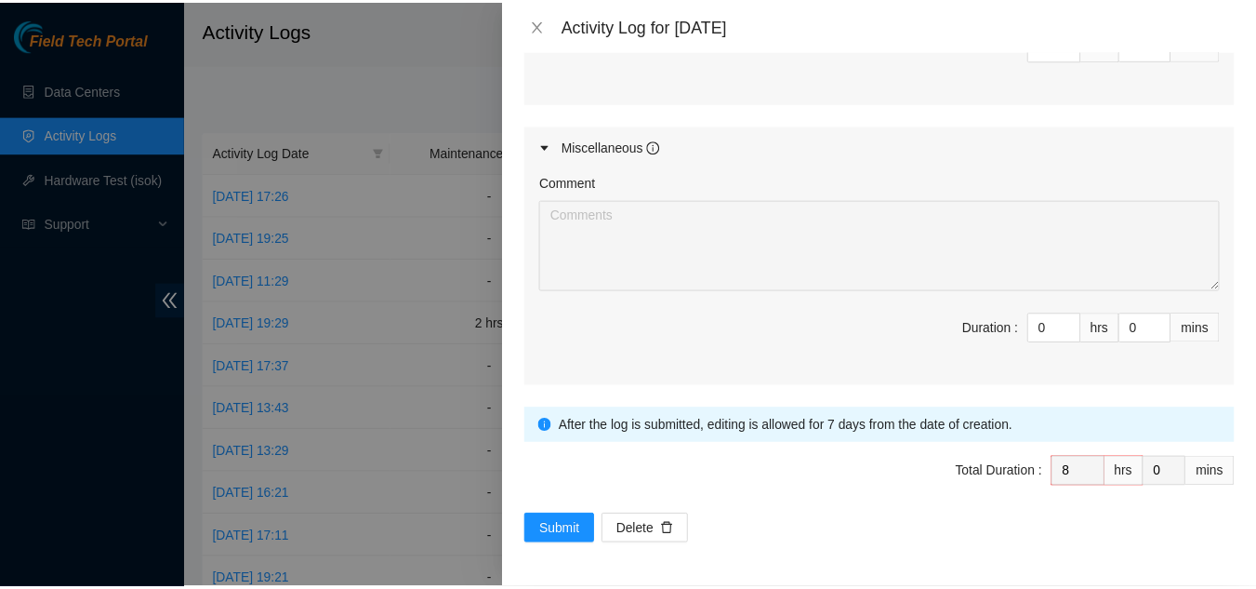
scroll to position [1107, 0]
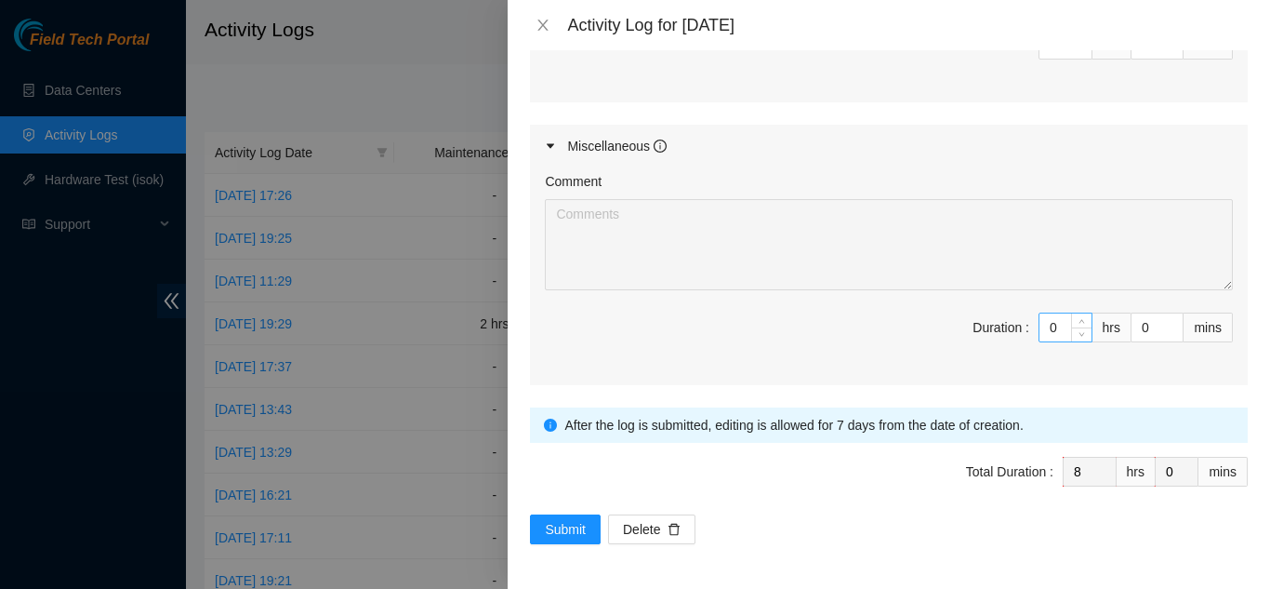
click at [1040, 331] on input "0" at bounding box center [1066, 327] width 52 height 28
type input "02"
type input "10"
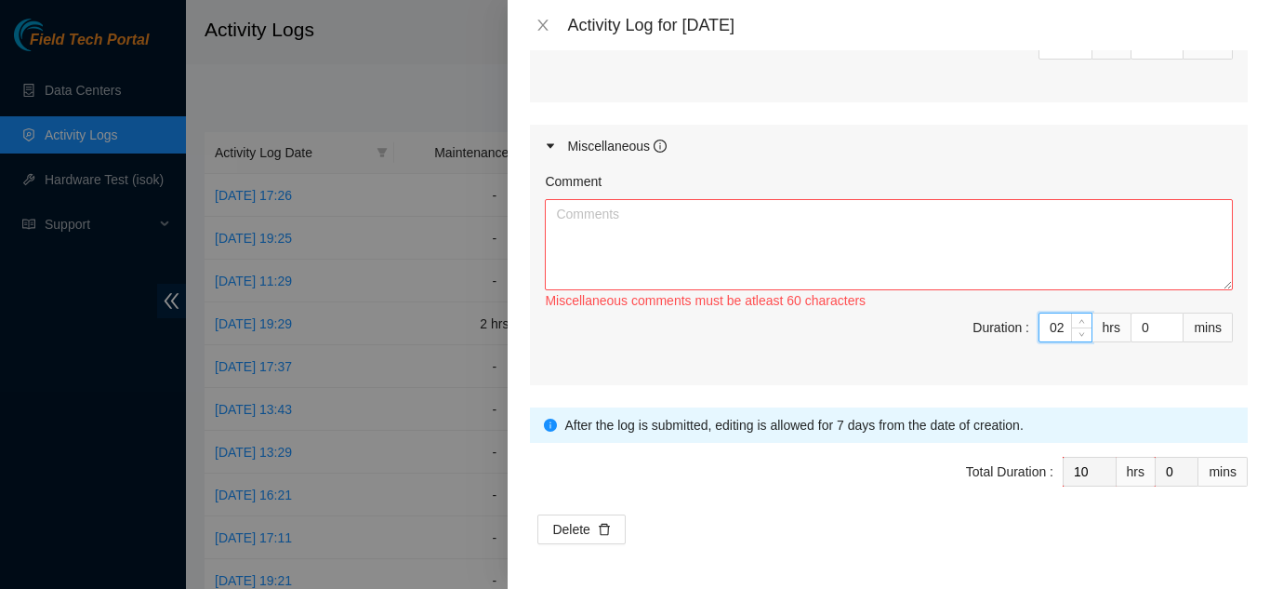
type input "2"
click at [670, 194] on div "Comment" at bounding box center [889, 185] width 688 height 28
click at [687, 227] on textarea "Comment" at bounding box center [889, 244] width 688 height 91
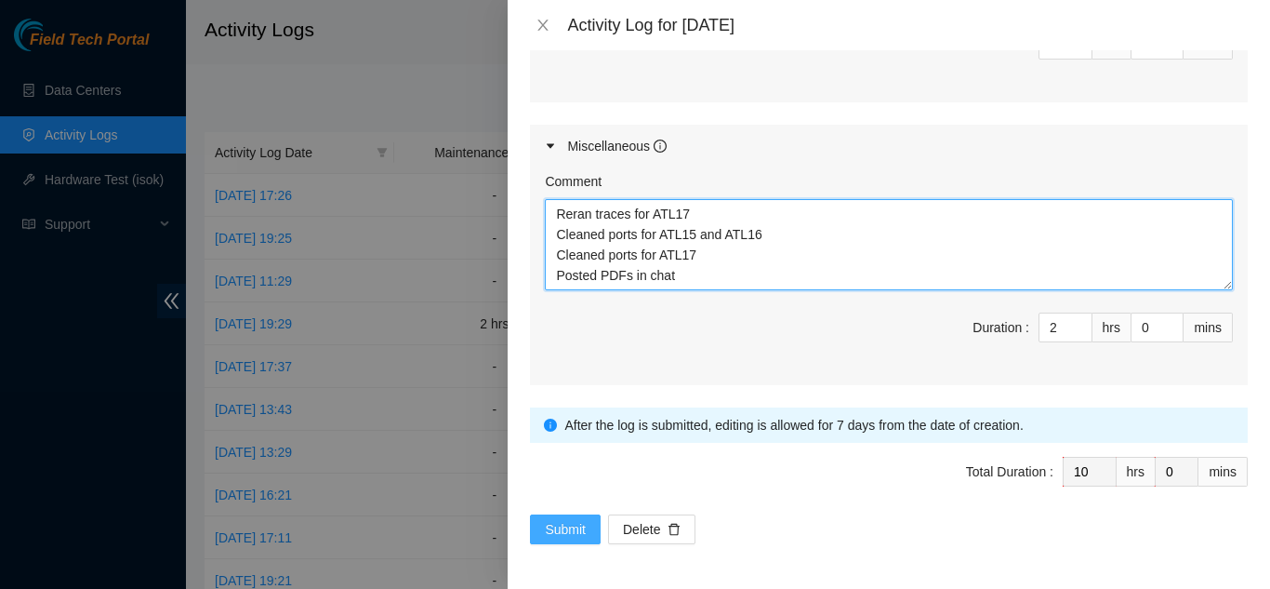
type textarea "Reran traces for ATL17 Cleaned ports for ATL15 and ATL16 Cleaned ports for ATL1…"
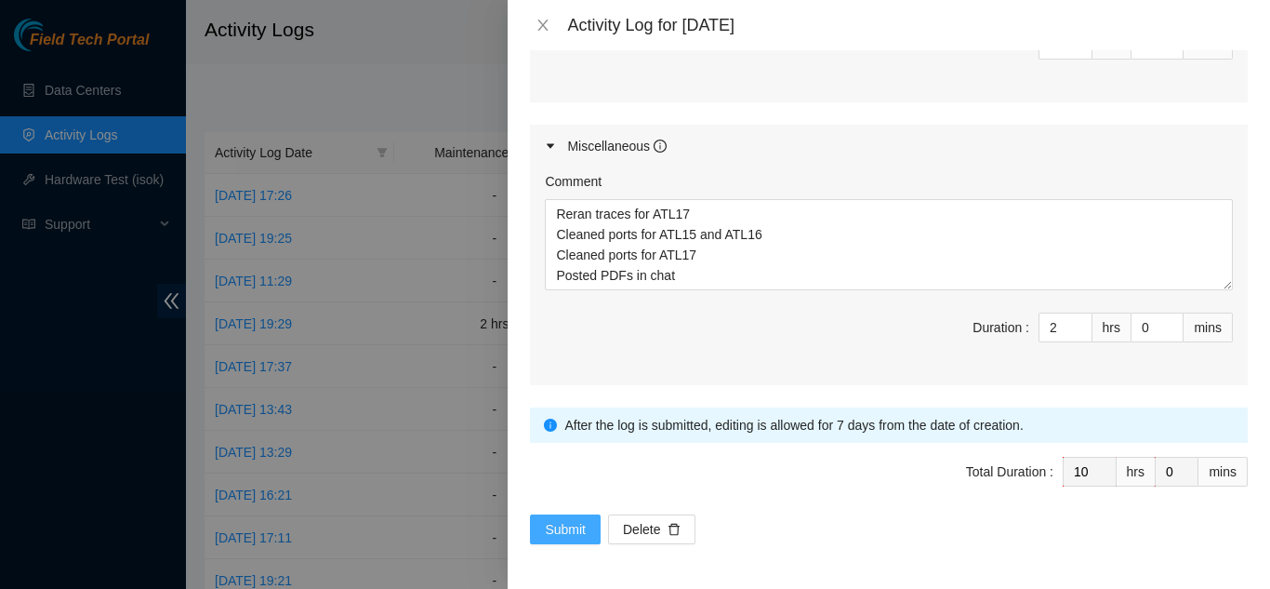
click at [567, 527] on span "Submit" at bounding box center [565, 529] width 41 height 20
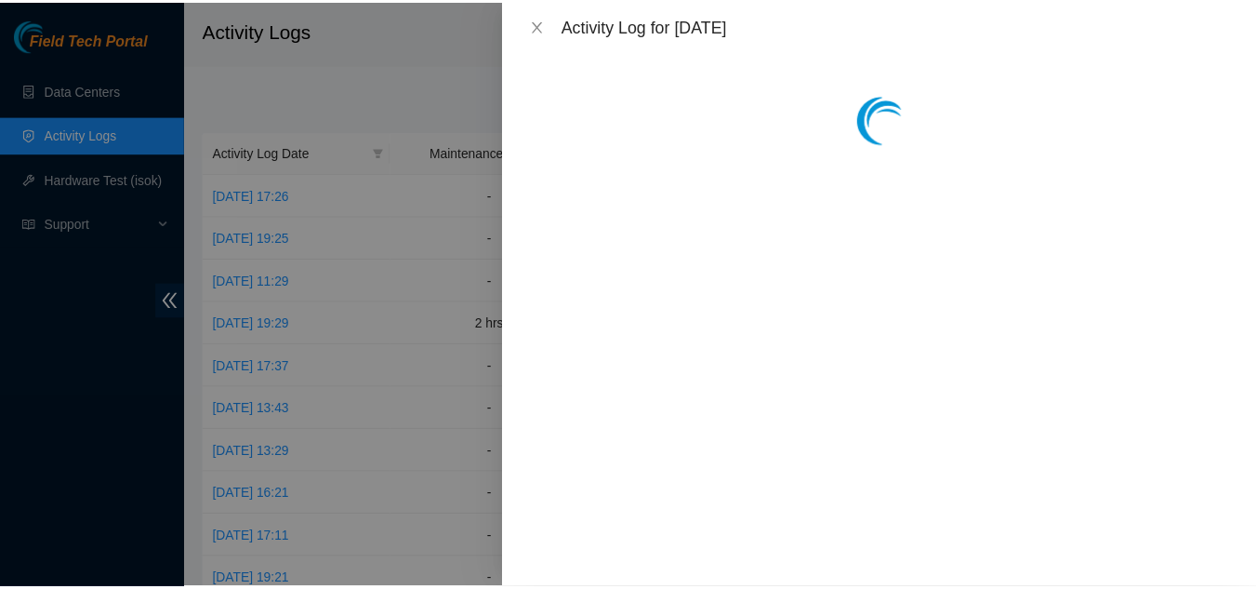
scroll to position [0, 0]
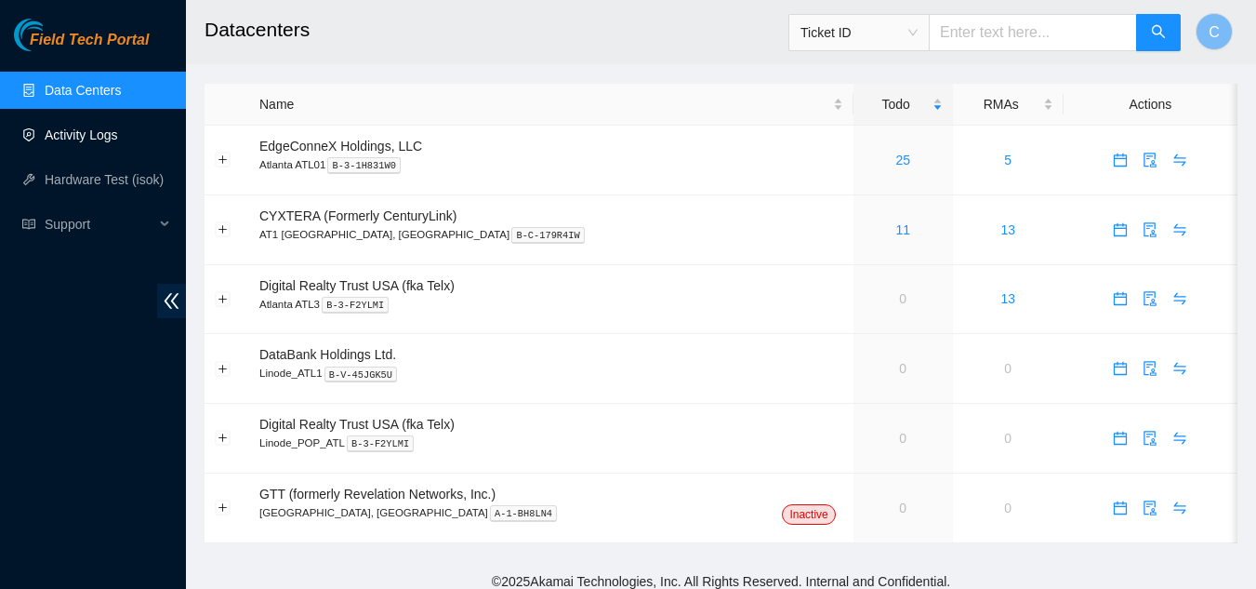
click at [118, 132] on link "Activity Logs" at bounding box center [81, 134] width 73 height 15
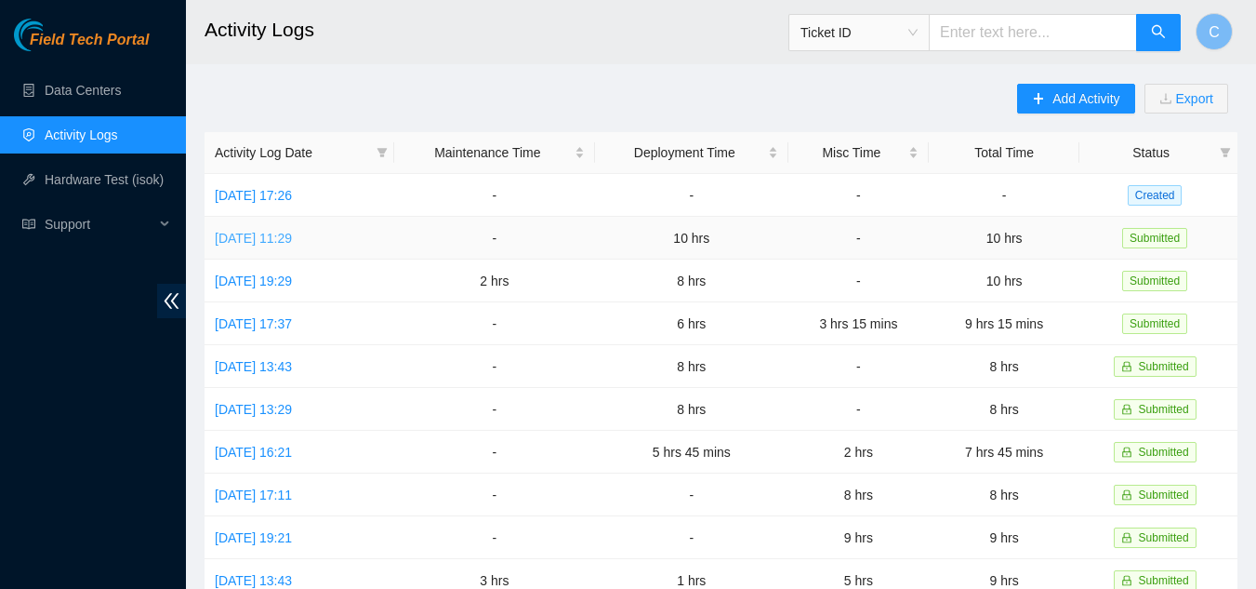
click at [246, 231] on link "[DATE] 11:29" at bounding box center [253, 238] width 77 height 15
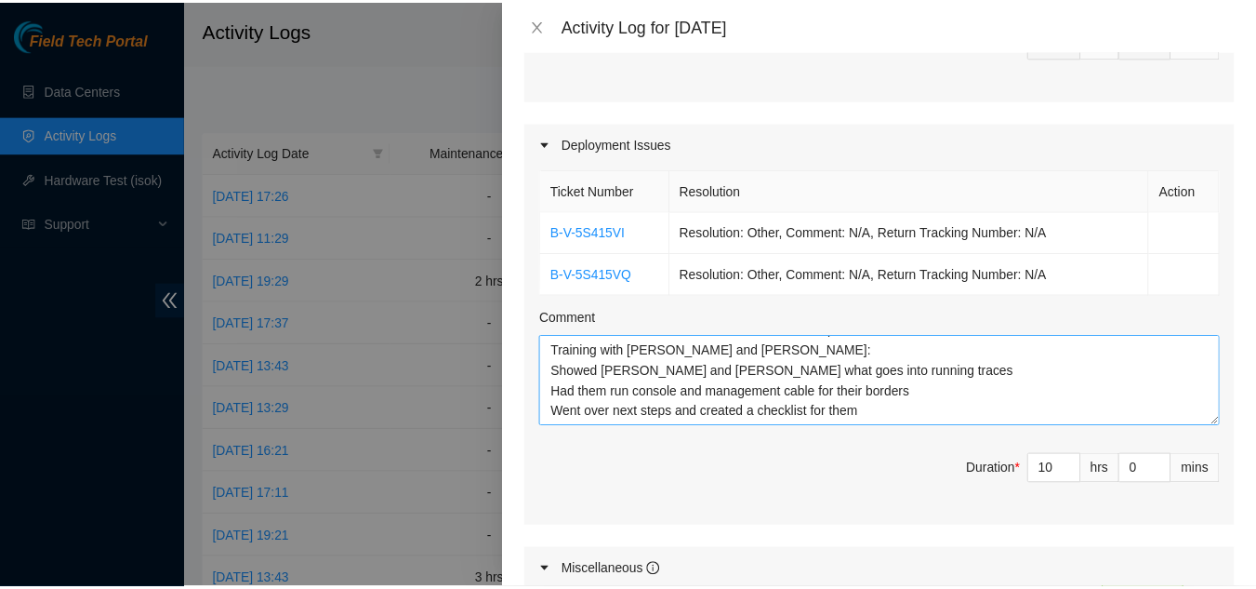
scroll to position [651, 0]
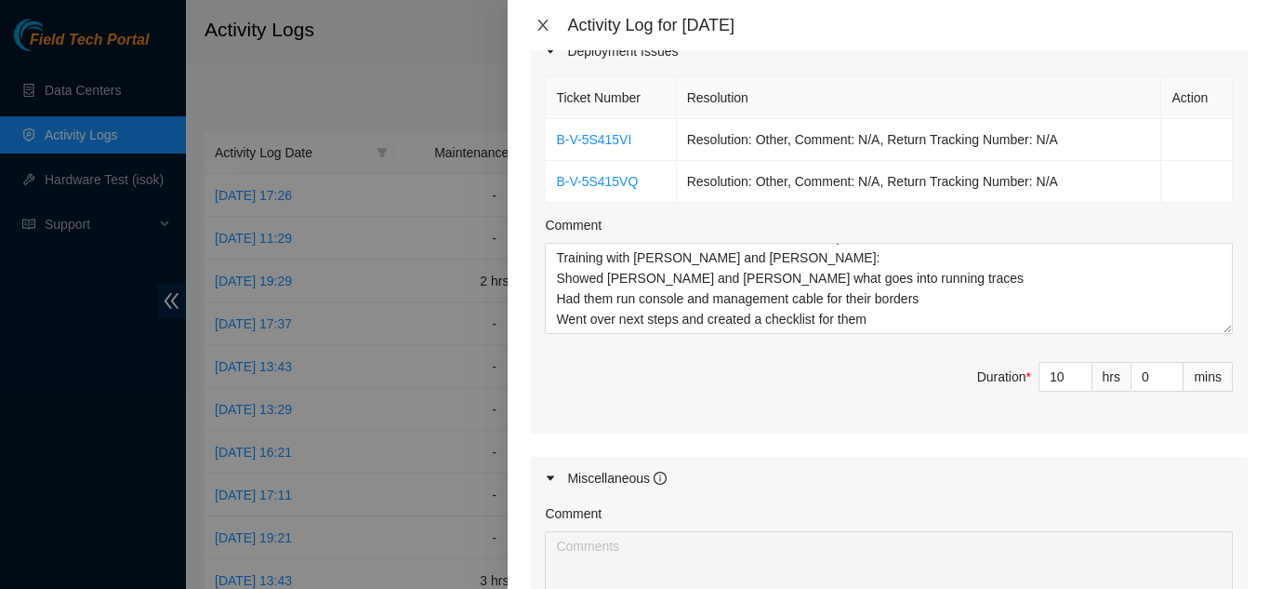
drag, startPoint x: 545, startPoint y: 27, endPoint x: 362, endPoint y: 13, distance: 183.7
click at [539, 26] on icon "close" at bounding box center [543, 25] width 15 height 15
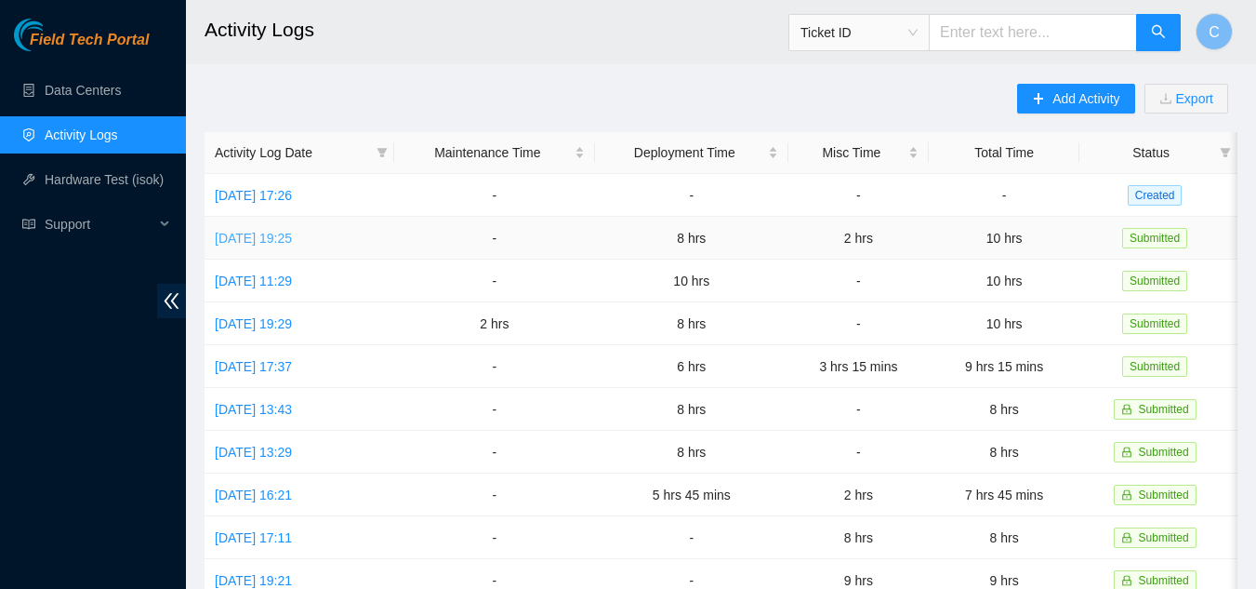
click at [289, 234] on link "Wed, 24 Sep 2025 19:25" at bounding box center [253, 238] width 77 height 15
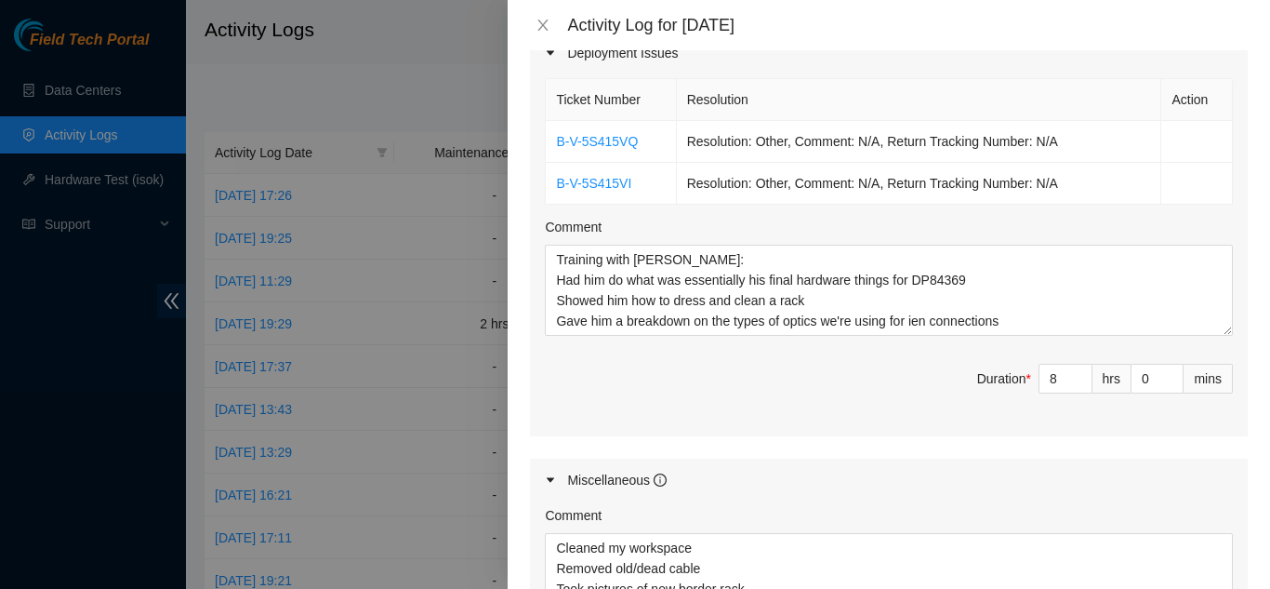
scroll to position [651, 0]
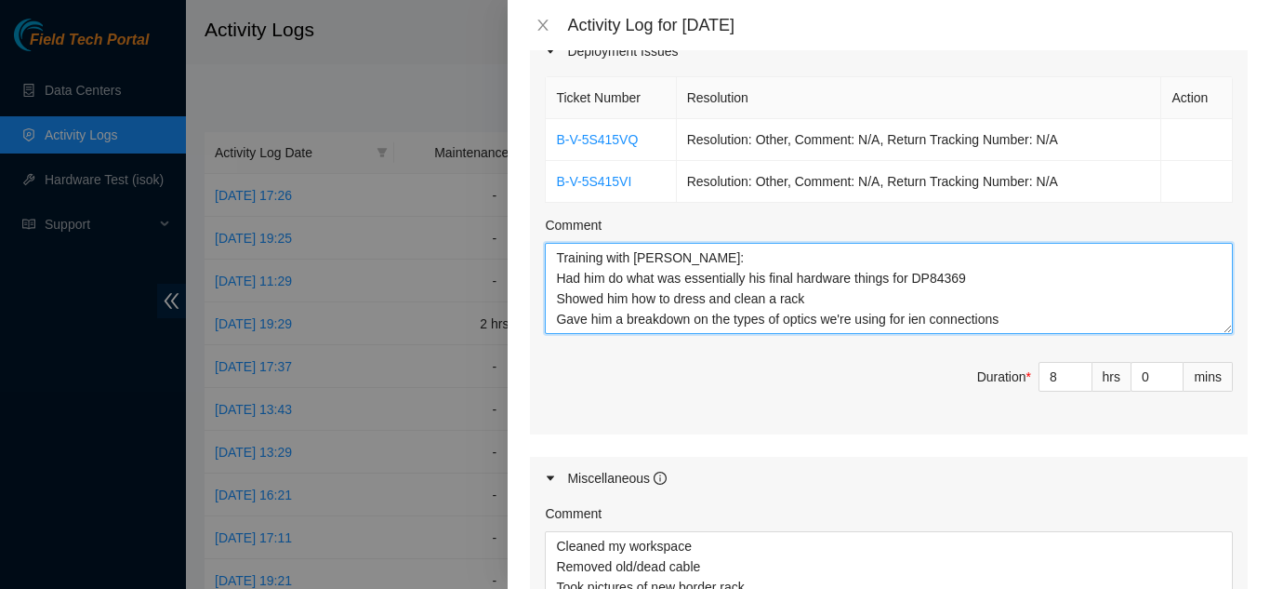
drag, startPoint x: 555, startPoint y: 279, endPoint x: 1039, endPoint y: 338, distance: 487.2
click at [1039, 338] on div "Ticket Number Resolution Action B-V-5S415VQ Resolution: Other, Comment: N/A, Re…" at bounding box center [889, 254] width 718 height 362
